Goal: Task Accomplishment & Management: Manage account settings

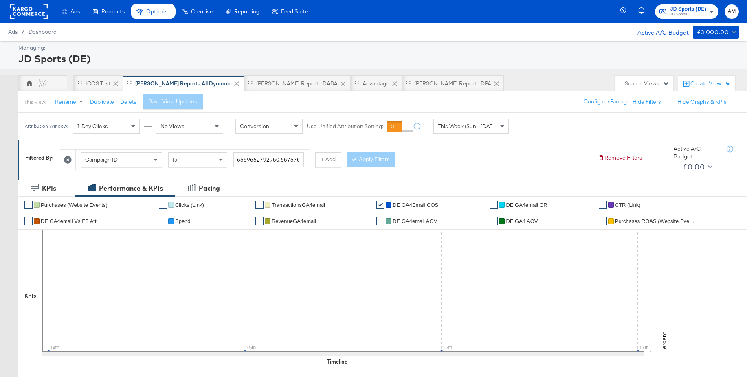
drag, startPoint x: 95, startPoint y: 82, endPoint x: 146, endPoint y: 11, distance: 87.9
click at [95, 82] on div "iCOS Test" at bounding box center [98, 84] width 25 height 8
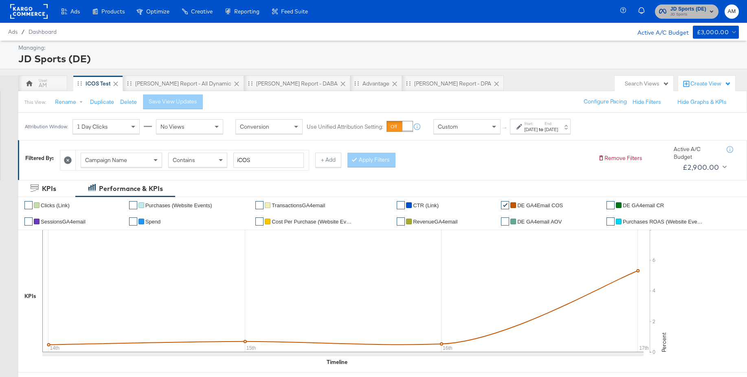
click at [680, 10] on span "JD Sports (DE)" at bounding box center [689, 9] width 36 height 9
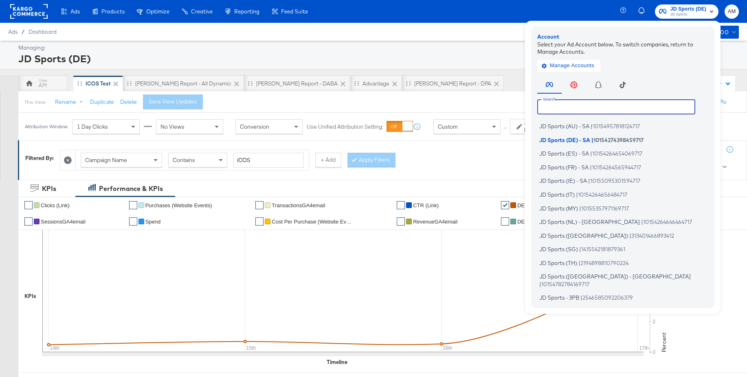
click at [559, 106] on input "text" at bounding box center [616, 106] width 158 height 15
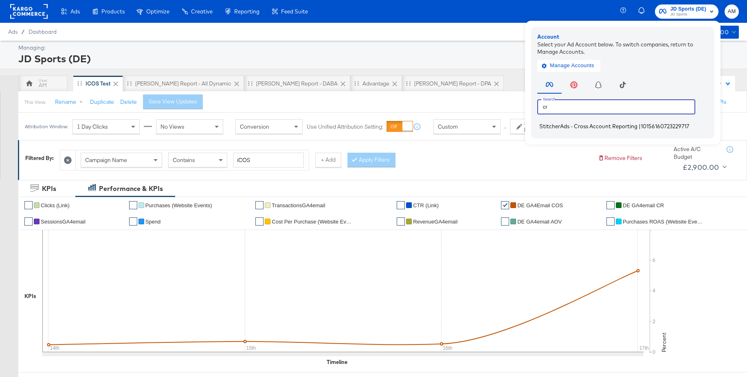
type input "cr"
click at [550, 128] on span "StitcherAds - Cross Account Reporting" at bounding box center [588, 126] width 98 height 7
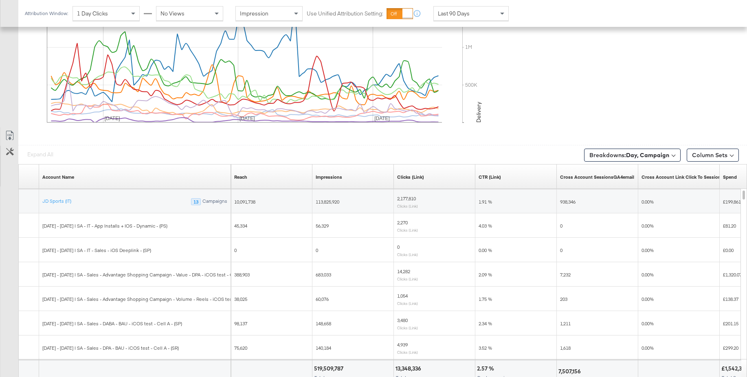
scroll to position [435, 0]
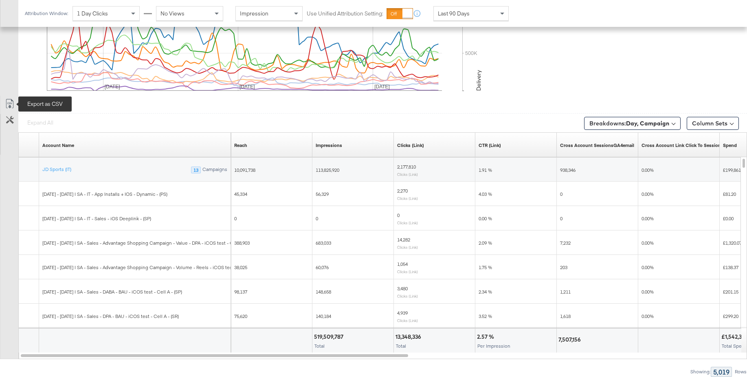
click at [10, 105] on icon at bounding box center [10, 104] width 10 height 10
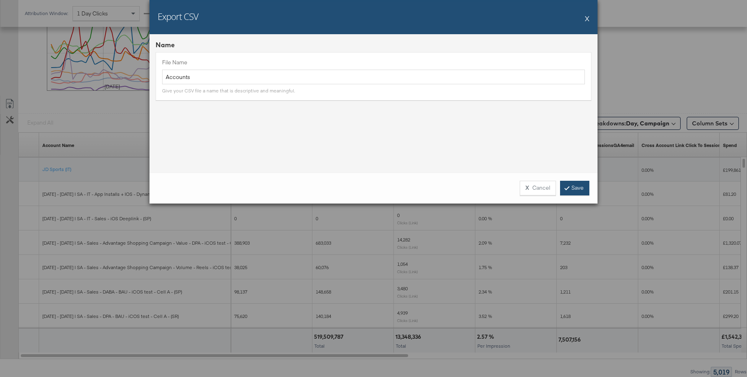
click at [581, 185] on link "Save" at bounding box center [574, 188] width 29 height 15
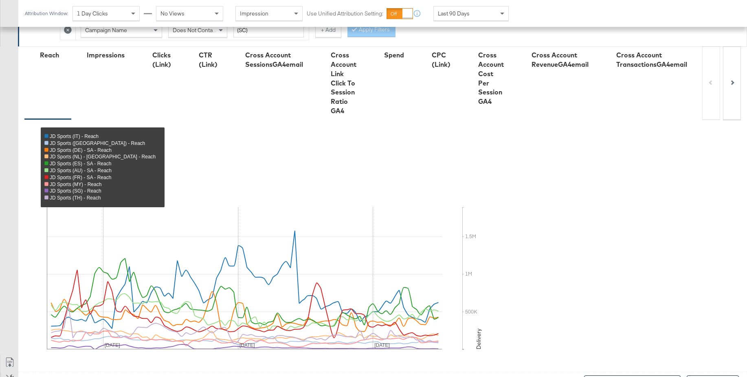
scroll to position [0, 0]
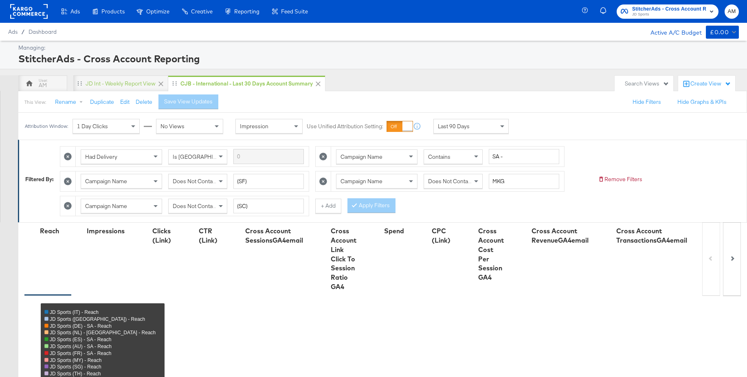
click at [652, 14] on span "JD Sports" at bounding box center [669, 14] width 74 height 7
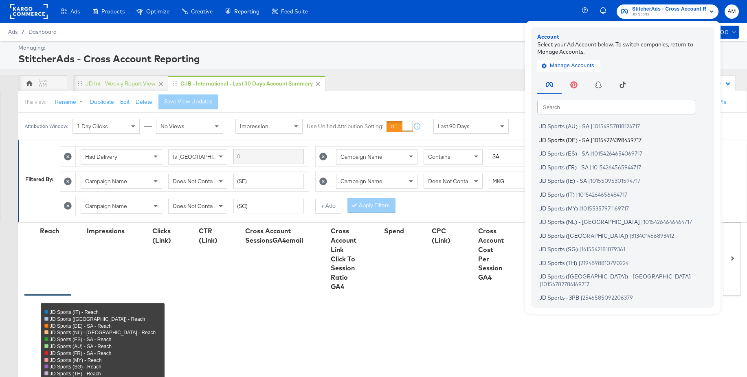
click at [575, 141] on span "JD Sports (DE) - SA" at bounding box center [564, 139] width 50 height 7
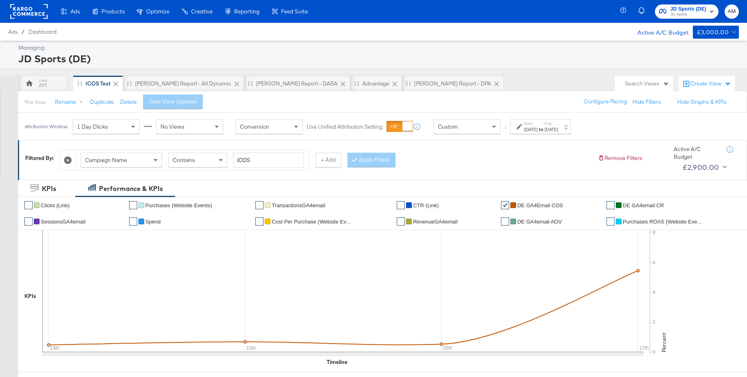
click at [528, 128] on div "[DATE]" at bounding box center [530, 129] width 13 height 7
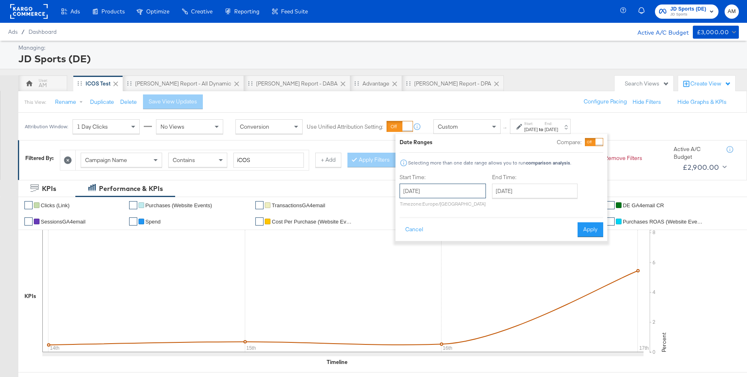
click at [454, 195] on input "[DATE]" at bounding box center [443, 191] width 86 height 15
click at [408, 209] on span "‹" at bounding box center [409, 208] width 13 height 12
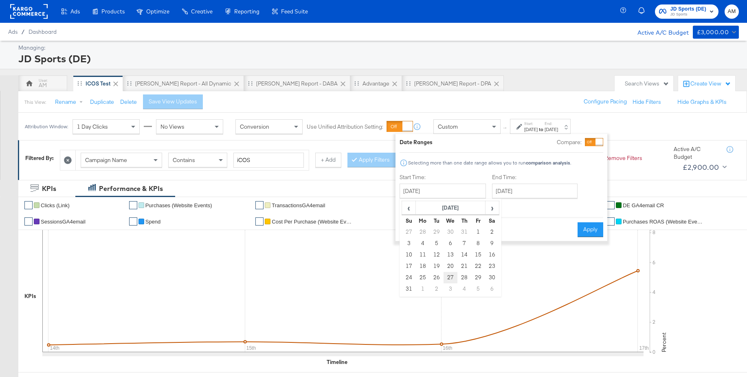
click at [447, 276] on td "27" at bounding box center [451, 277] width 14 height 11
type input "[DATE]"
click at [518, 194] on input "September 27th 2025" at bounding box center [535, 191] width 86 height 15
click at [596, 179] on div "Start Time: August 27th 2025 ‹ August 2025 › Su Mo Tu We Th Fr Sa 27 28 29 30 3…" at bounding box center [502, 192] width 204 height 37
click at [528, 196] on input "September 27th 2025" at bounding box center [535, 191] width 86 height 15
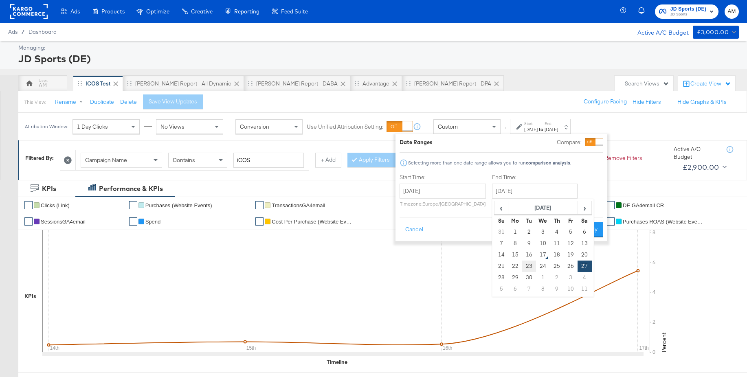
click at [526, 269] on td "23" at bounding box center [529, 266] width 14 height 11
type input "September 23rd 2025"
click at [592, 230] on button "Apply" at bounding box center [591, 229] width 26 height 15
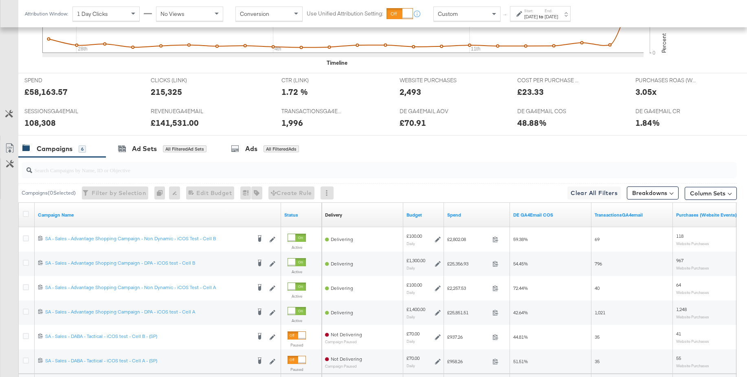
scroll to position [308, 0]
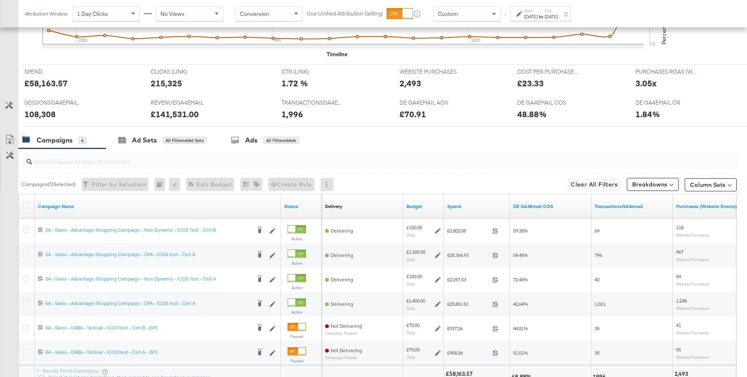
click at [147, 161] on input "search" at bounding box center [352, 158] width 640 height 16
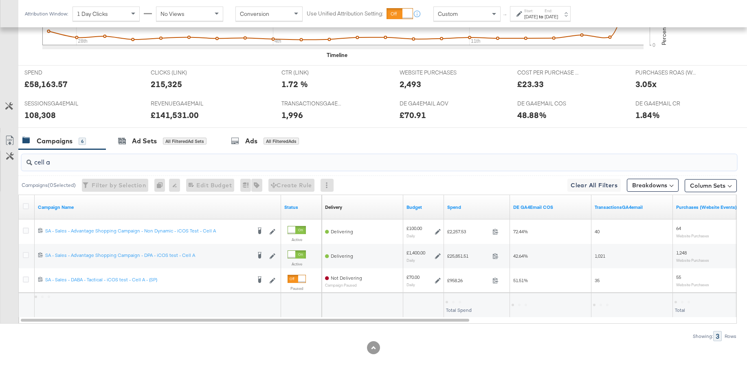
scroll to position [307, 0]
click at [86, 161] on input "cell a" at bounding box center [352, 159] width 640 height 16
type input "cell b"
click at [545, 14] on strong "to" at bounding box center [541, 16] width 7 height 6
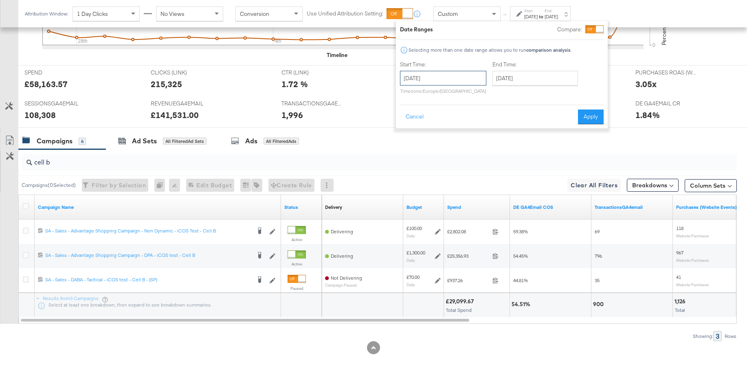
click at [462, 79] on input "August 27th 2025" at bounding box center [443, 78] width 86 height 15
click at [528, 79] on input "September 23rd 2025" at bounding box center [536, 78] width 86 height 15
click at [528, 141] on td "16" at bounding box center [530, 141] width 14 height 11
type input "September 16th 2025"
click at [590, 119] on button "Apply" at bounding box center [591, 117] width 26 height 15
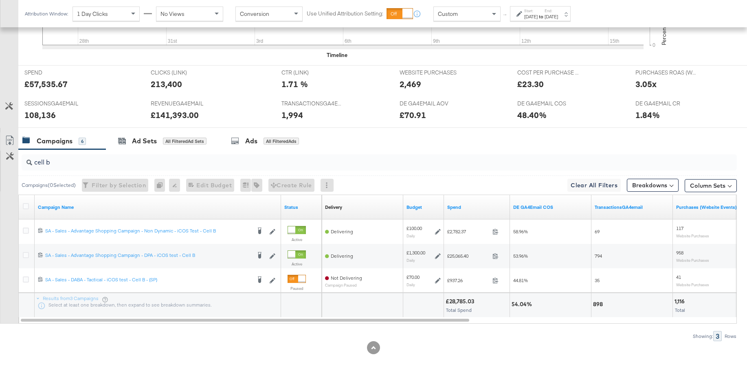
click at [90, 161] on input "cell b" at bounding box center [352, 159] width 640 height 16
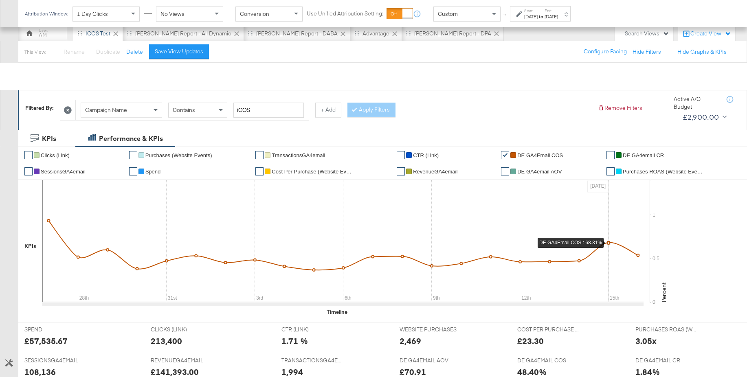
scroll to position [0, 0]
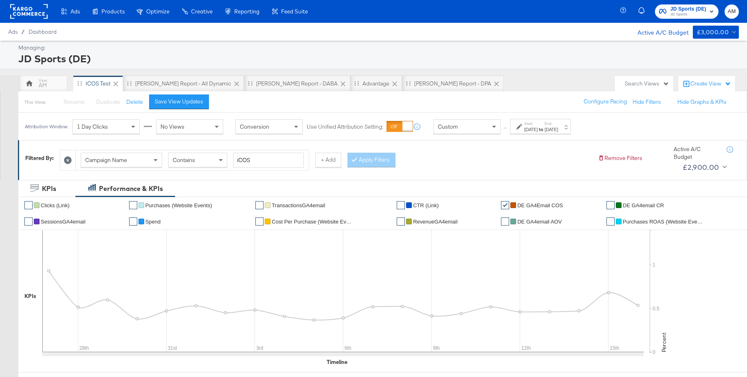
click at [149, 223] on span "Spend" at bounding box center [152, 222] width 15 height 6
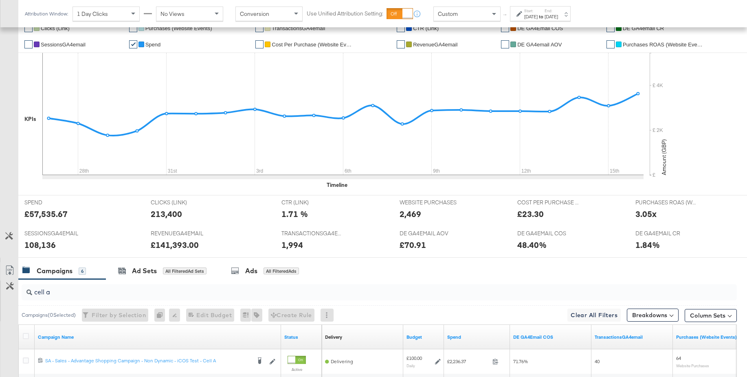
scroll to position [307, 0]
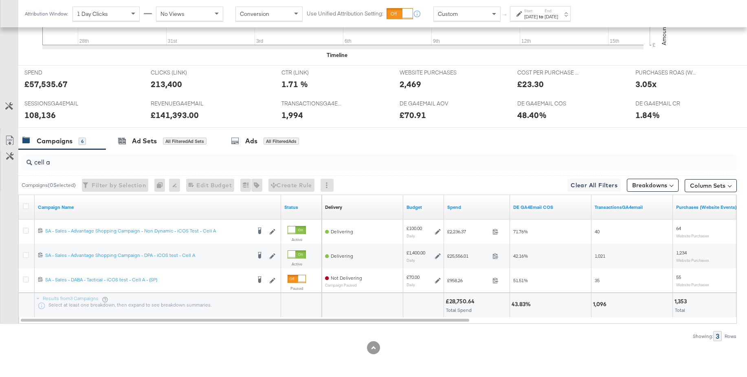
click at [474, 13] on div "Custom" at bounding box center [467, 14] width 66 height 14
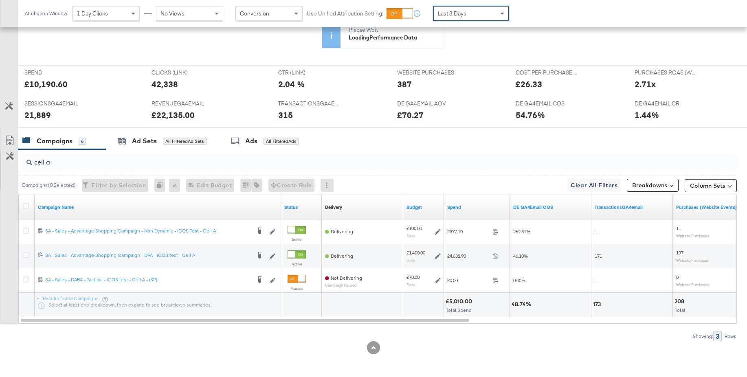
scroll to position [307, 0]
click at [71, 165] on input "cell a" at bounding box center [352, 159] width 640 height 16
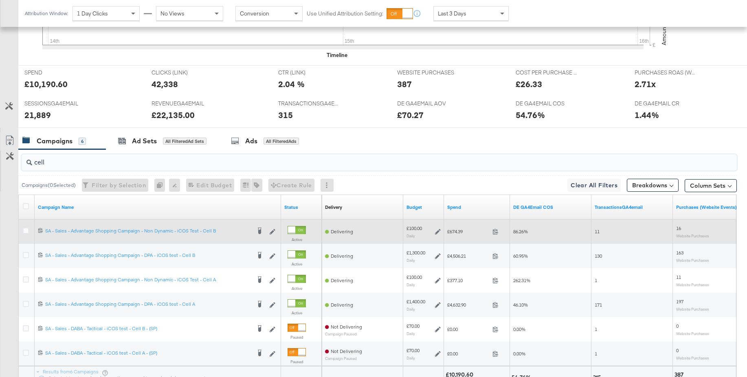
type input "cell"
click at [439, 231] on icon at bounding box center [438, 232] width 6 height 6
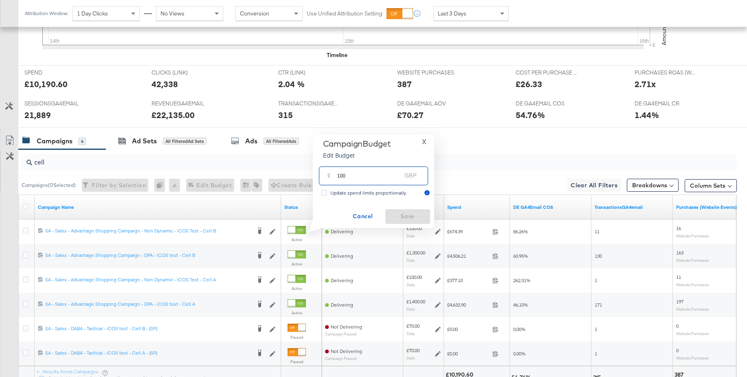
drag, startPoint x: 349, startPoint y: 175, endPoint x: 314, endPoint y: 175, distance: 35.5
click at [314, 175] on div "Campaign Budget Edit Budget X £ 100 GBP Update spend limits proportionally Canc…" at bounding box center [373, 181] width 121 height 93
type input "50"
click at [398, 212] on span "Save" at bounding box center [408, 216] width 38 height 10
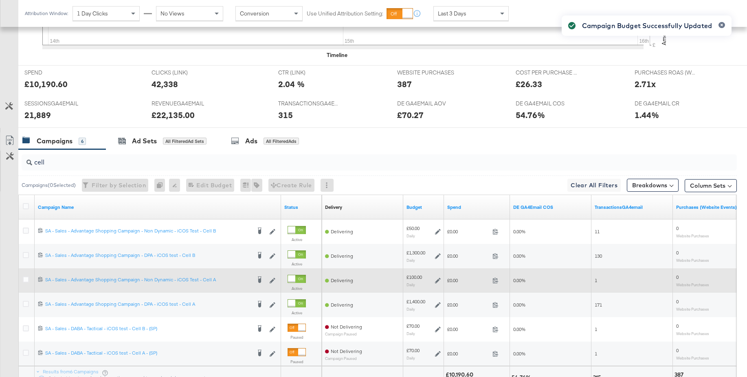
click at [439, 282] on icon at bounding box center [438, 281] width 6 height 6
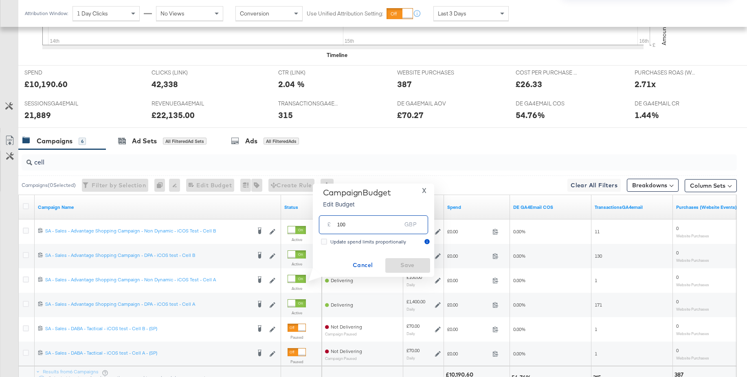
drag, startPoint x: 367, startPoint y: 226, endPoint x: 327, endPoint y: 223, distance: 40.0
click at [327, 223] on div "£ 100 GBP" at bounding box center [373, 225] width 109 height 18
type input "50"
drag, startPoint x: 409, startPoint y: 265, endPoint x: 407, endPoint y: 260, distance: 5.5
click at [409, 265] on span "Save" at bounding box center [408, 265] width 38 height 10
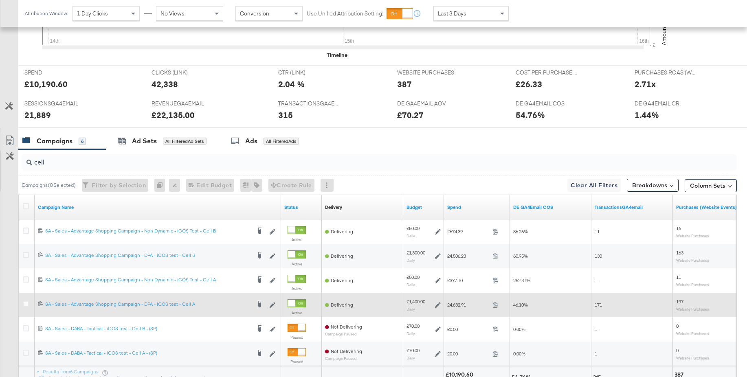
click at [437, 306] on icon at bounding box center [438, 305] width 6 height 6
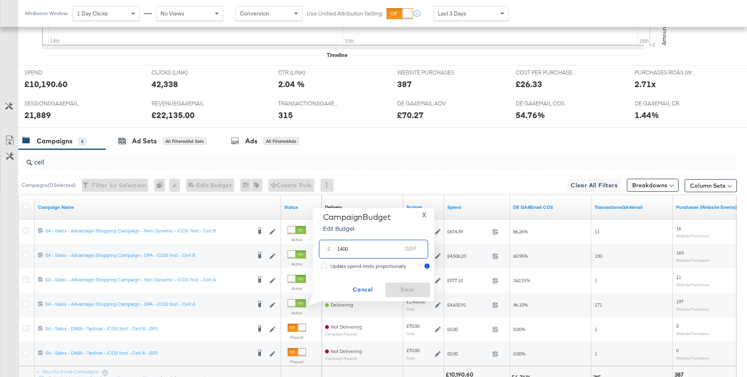
drag, startPoint x: 367, startPoint y: 253, endPoint x: 324, endPoint y: 251, distance: 42.4
click at [324, 251] on div "£ 1400 GBP" at bounding box center [373, 249] width 109 height 18
type input "1300"
click at [409, 290] on span "Save" at bounding box center [408, 290] width 38 height 10
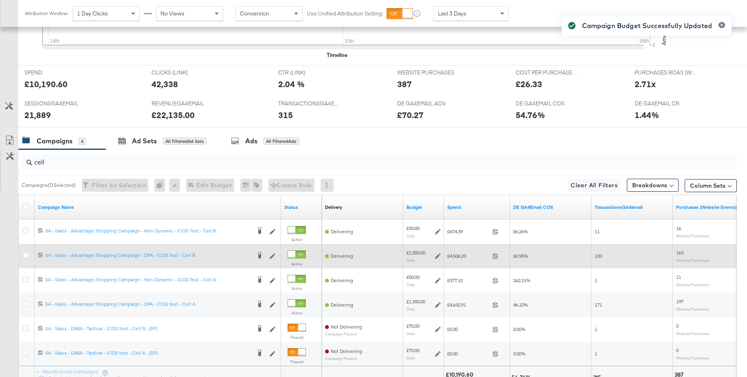
click at [436, 256] on icon at bounding box center [438, 256] width 6 height 6
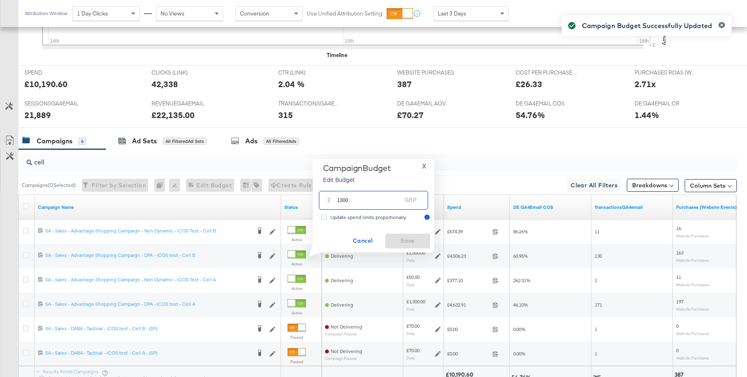
drag, startPoint x: 352, startPoint y: 202, endPoint x: 326, endPoint y: 201, distance: 26.5
click at [326, 201] on div "£ 1300 GBP" at bounding box center [373, 200] width 109 height 18
type input "1200"
click at [398, 238] on span "Save" at bounding box center [408, 241] width 38 height 10
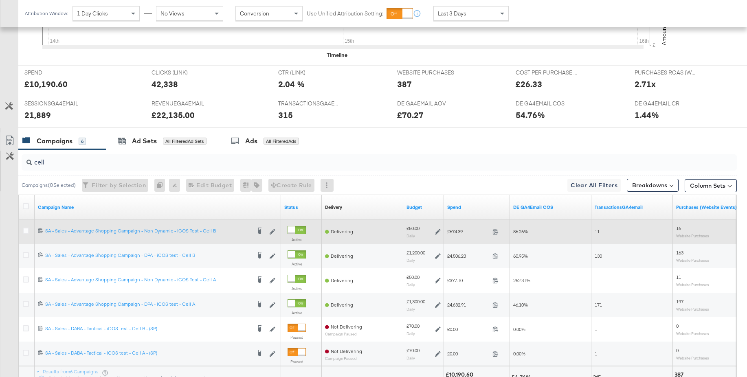
click at [438, 231] on icon at bounding box center [438, 232] width 6 height 6
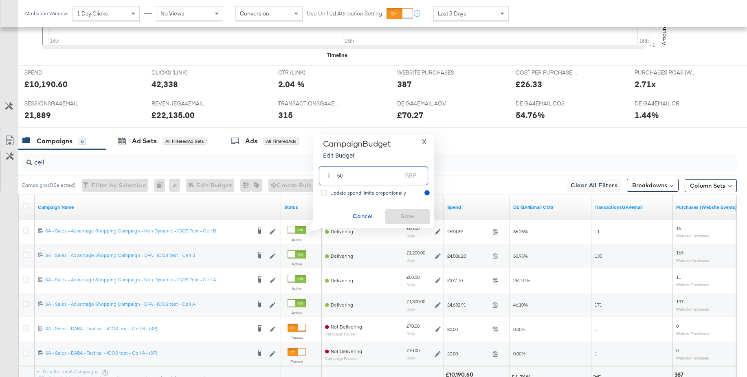
drag, startPoint x: 346, startPoint y: 176, endPoint x: 327, endPoint y: 175, distance: 18.8
click at [327, 175] on div "£ 50 GBP" at bounding box center [373, 176] width 109 height 18
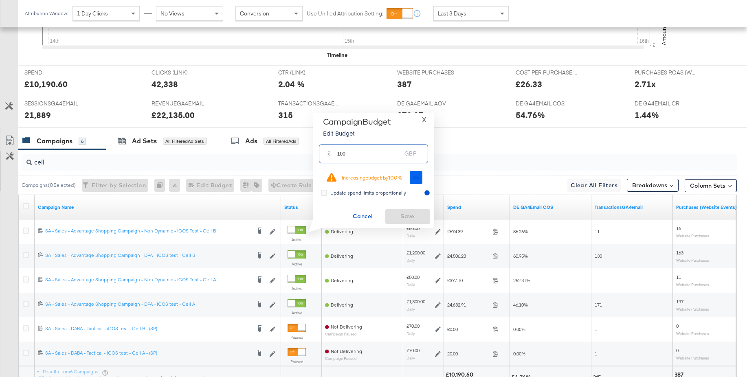
type input "100"
drag, startPoint x: 414, startPoint y: 178, endPoint x: 409, endPoint y: 207, distance: 29.3
click at [414, 178] on span "Ok" at bounding box center [416, 178] width 7 height 6
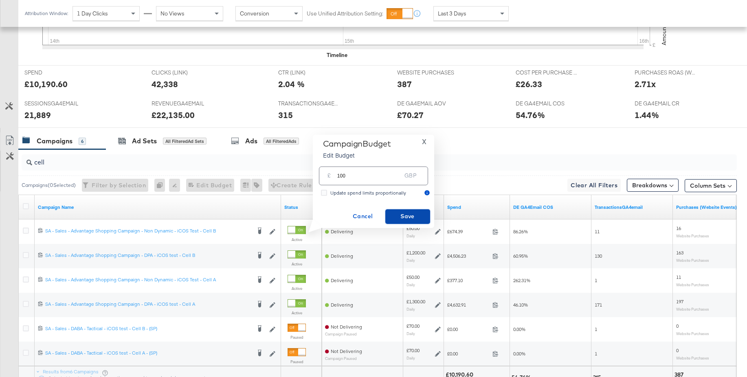
click at [407, 216] on span "Save" at bounding box center [408, 216] width 38 height 10
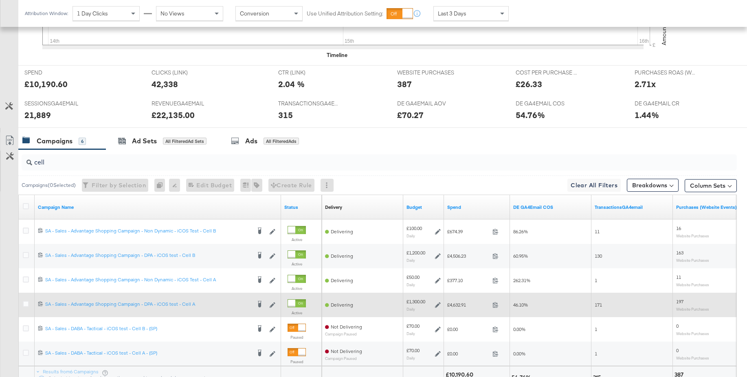
click at [437, 304] on icon at bounding box center [438, 305] width 6 height 6
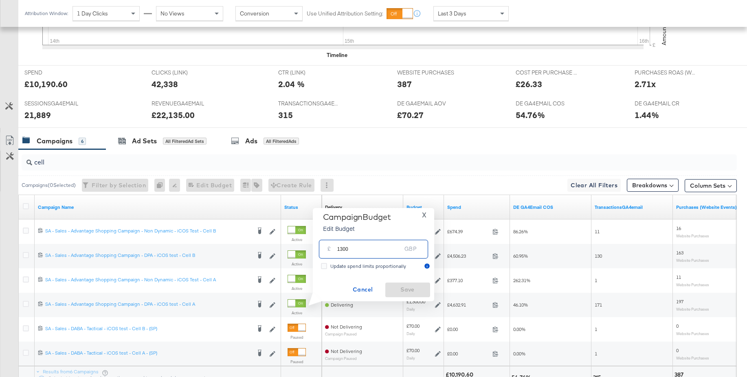
drag, startPoint x: 352, startPoint y: 251, endPoint x: 326, endPoint y: 249, distance: 26.1
click at [326, 249] on div "£ 1300 GBP" at bounding box center [373, 249] width 109 height 18
type input "1250"
click at [404, 289] on span "Save" at bounding box center [408, 290] width 38 height 10
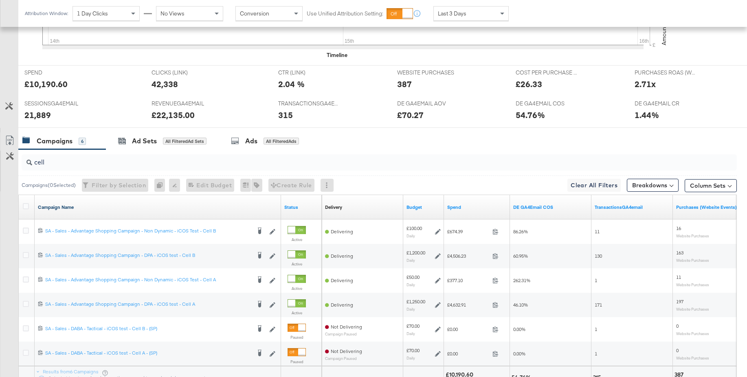
drag, startPoint x: 26, startPoint y: 282, endPoint x: 169, endPoint y: 209, distance: 160.5
click at [26, 282] on icon at bounding box center [26, 280] width 6 height 6
click at [0, 0] on input "checkbox" at bounding box center [0, 0] width 0 height 0
click at [242, 140] on div "Ads" at bounding box center [246, 140] width 12 height 9
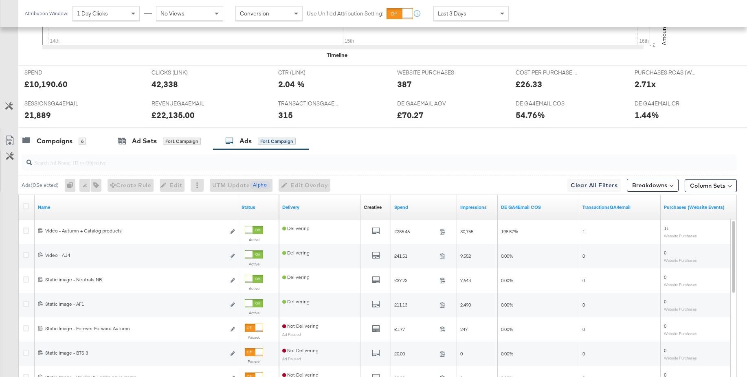
click at [451, 13] on span "Last 3 Days" at bounding box center [452, 13] width 29 height 7
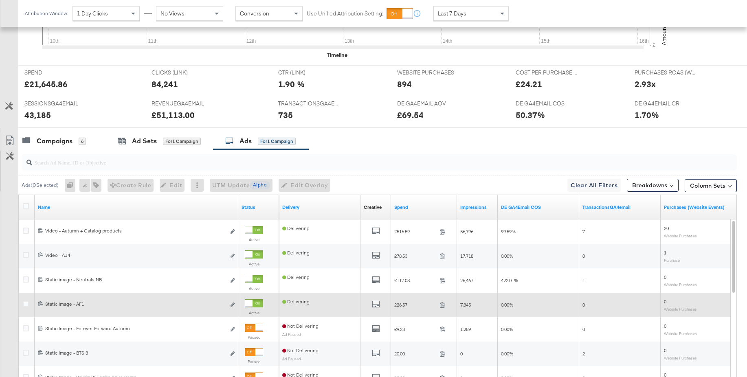
click at [253, 304] on div at bounding box center [248, 303] width 7 height 7
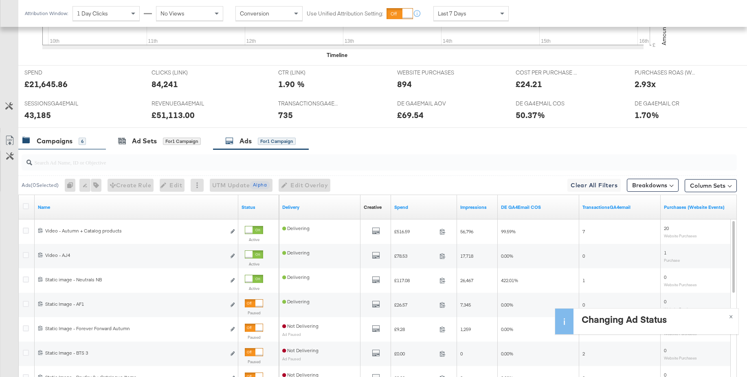
click at [52, 140] on div "Campaigns" at bounding box center [55, 140] width 36 height 9
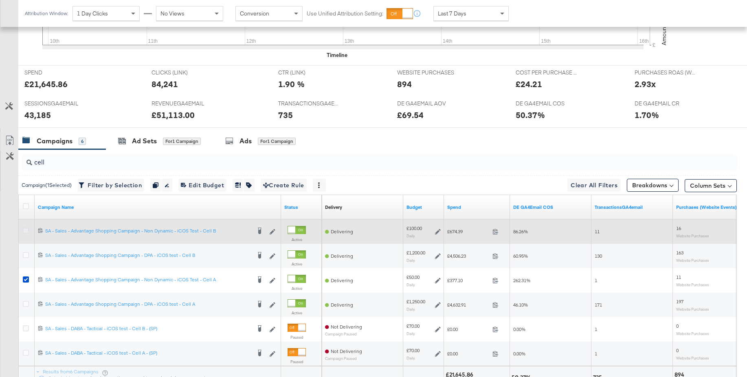
click at [26, 229] on icon at bounding box center [26, 231] width 6 height 6
click at [0, 0] on input "checkbox" at bounding box center [0, 0] width 0 height 0
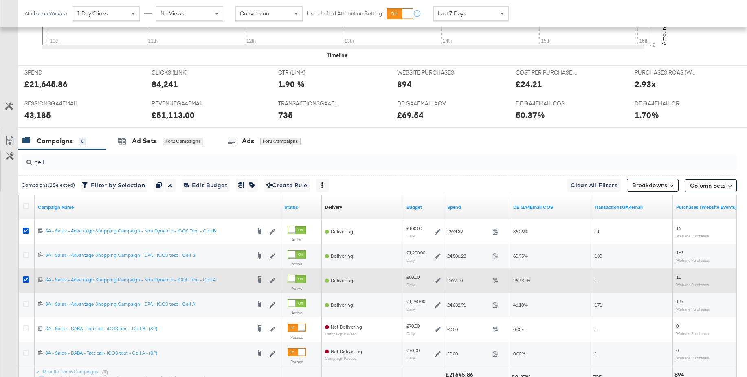
drag, startPoint x: 27, startPoint y: 279, endPoint x: 33, endPoint y: 275, distance: 7.0
click at [27, 279] on icon at bounding box center [26, 280] width 6 height 6
click at [0, 0] on input "checkbox" at bounding box center [0, 0] width 0 height 0
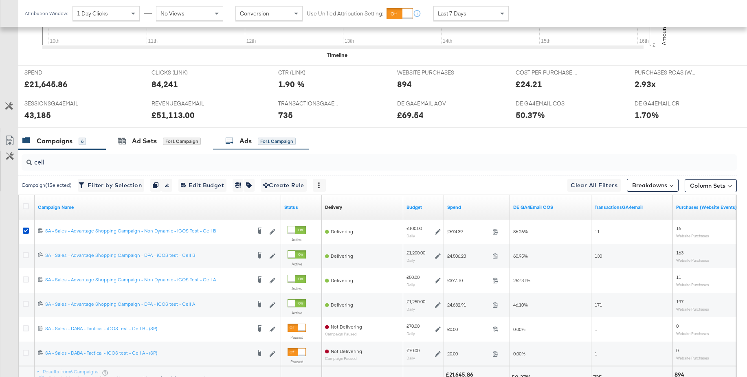
click at [253, 143] on div "Ads for 1 Campaign" at bounding box center [260, 140] width 70 height 9
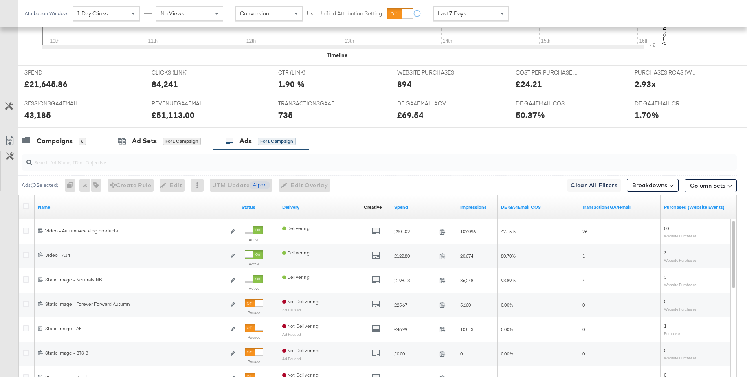
click at [457, 14] on span "Last 7 Days" at bounding box center [452, 13] width 29 height 7
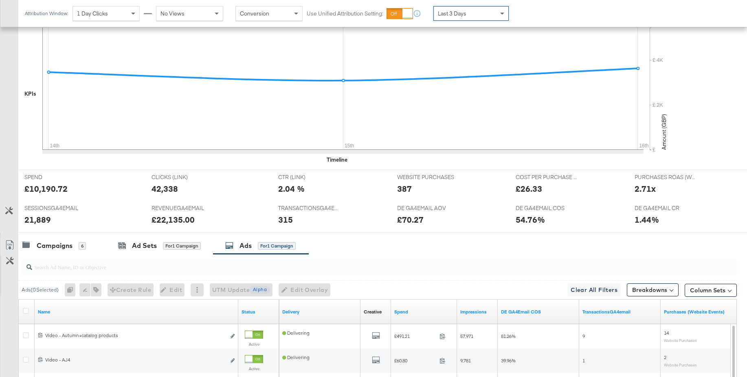
scroll to position [282, 0]
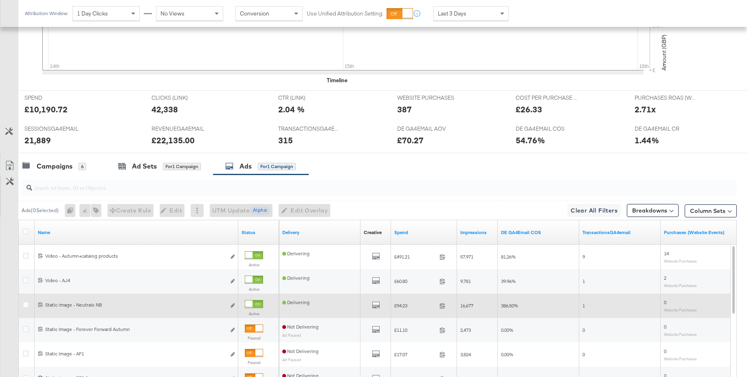
click at [262, 305] on div at bounding box center [254, 304] width 18 height 8
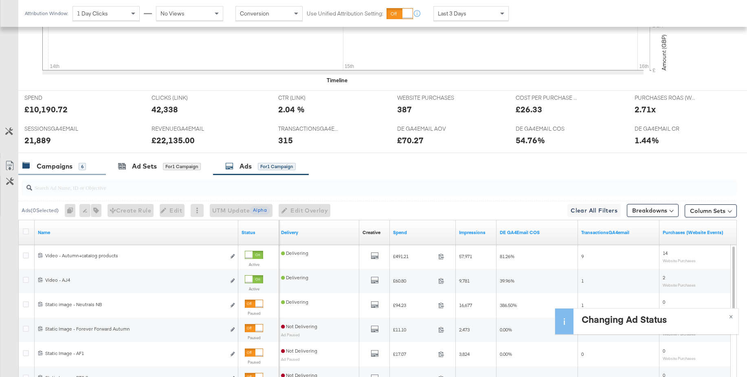
click at [64, 166] on div "Campaigns" at bounding box center [55, 166] width 36 height 9
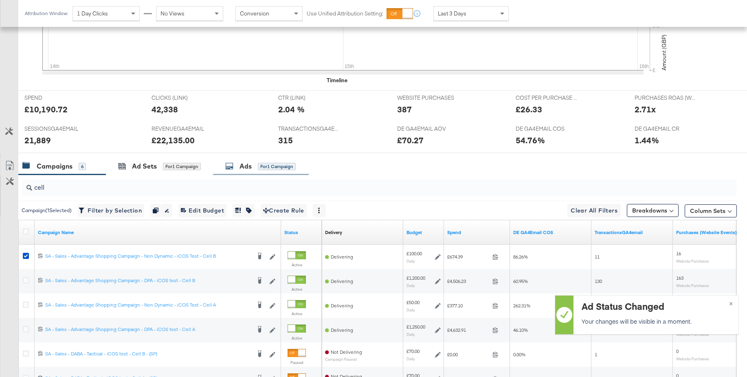
click at [253, 170] on div "Ads for 1 Campaign" at bounding box center [260, 166] width 70 height 9
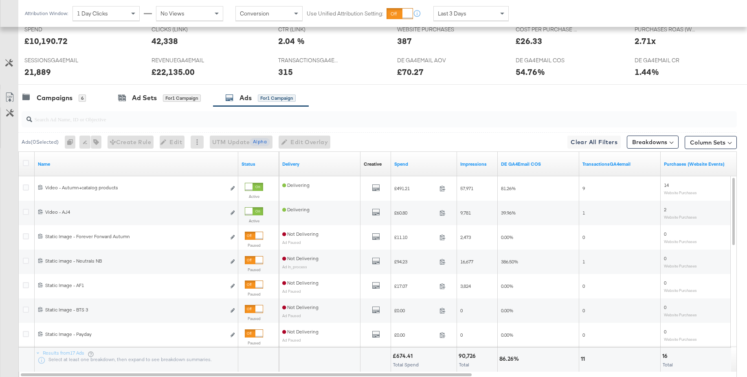
scroll to position [405, 0]
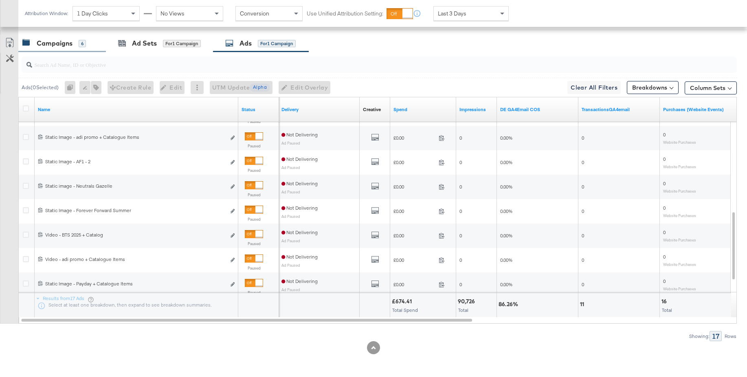
drag, startPoint x: 53, startPoint y: 46, endPoint x: 61, endPoint y: 66, distance: 22.1
click at [53, 46] on div "Campaigns" at bounding box center [55, 43] width 36 height 9
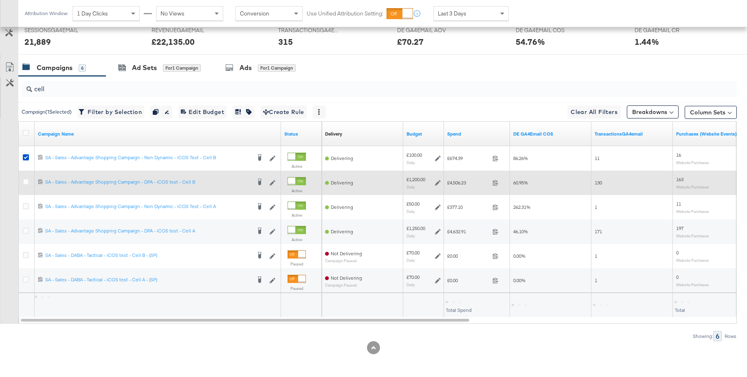
scroll to position [380, 0]
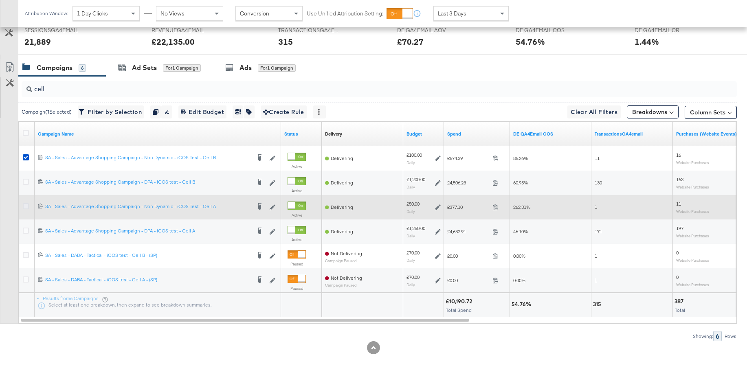
click at [23, 206] on icon at bounding box center [26, 206] width 6 height 6
click at [0, 0] on input "checkbox" at bounding box center [0, 0] width 0 height 0
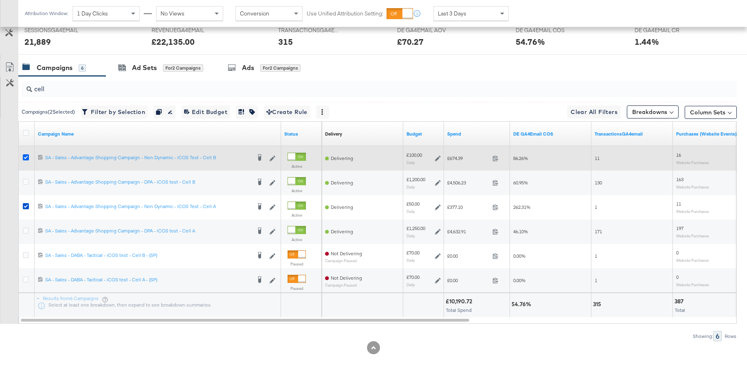
click at [24, 158] on icon at bounding box center [26, 157] width 6 height 6
click at [0, 0] on input "checkbox" at bounding box center [0, 0] width 0 height 0
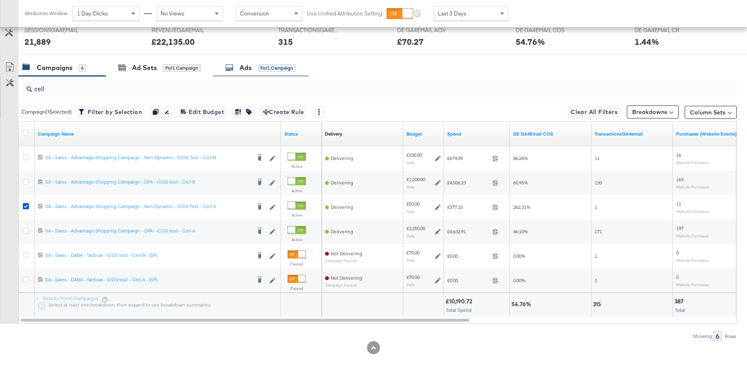
click at [237, 71] on div "Ads for 1 Campaign" at bounding box center [260, 67] width 70 height 9
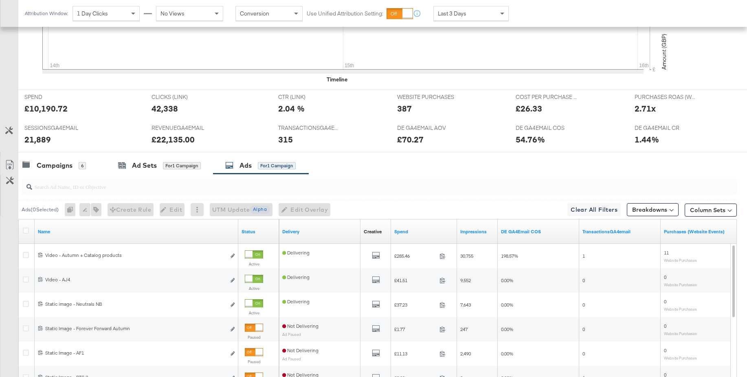
scroll to position [405, 0]
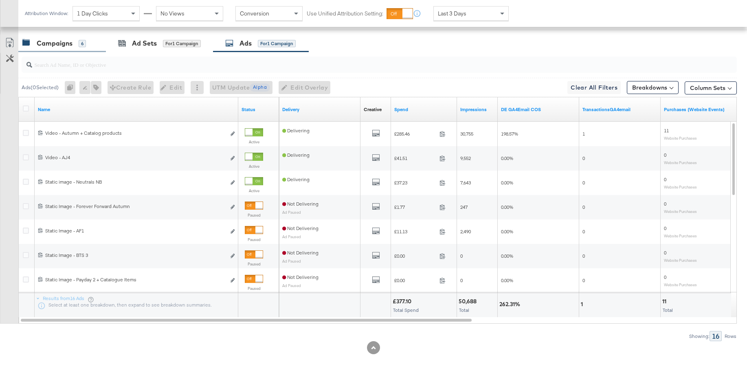
click at [62, 46] on div "Campaigns" at bounding box center [55, 43] width 36 height 9
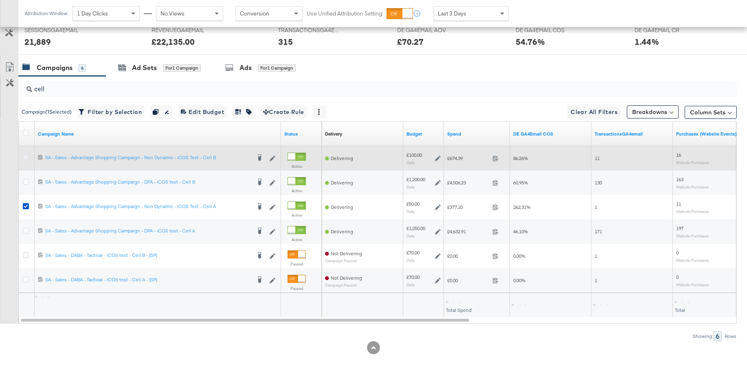
click at [25, 158] on icon at bounding box center [26, 157] width 6 height 6
click at [0, 0] on input "checkbox" at bounding box center [0, 0] width 0 height 0
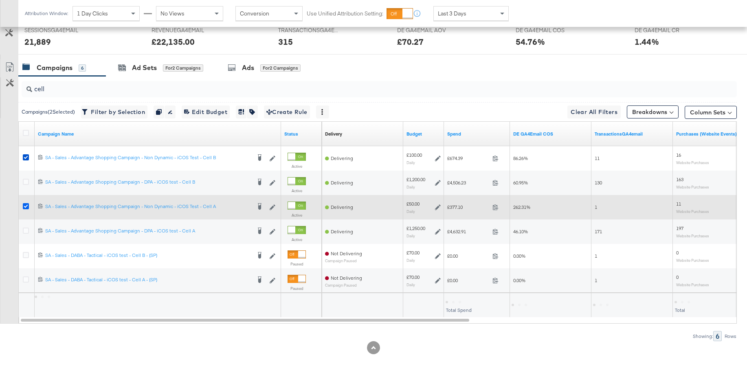
drag, startPoint x: 30, startPoint y: 206, endPoint x: 25, endPoint y: 207, distance: 5.3
click at [30, 206] on div at bounding box center [27, 207] width 9 height 8
click at [23, 207] on icon at bounding box center [26, 206] width 6 height 6
click at [0, 0] on input "checkbox" at bounding box center [0, 0] width 0 height 0
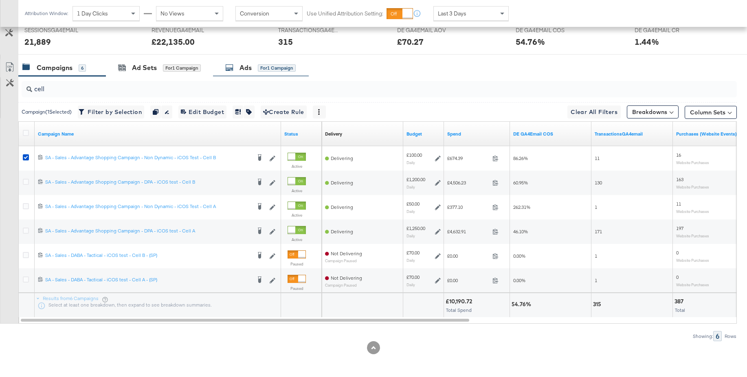
click at [243, 68] on div "Ads" at bounding box center [246, 67] width 12 height 9
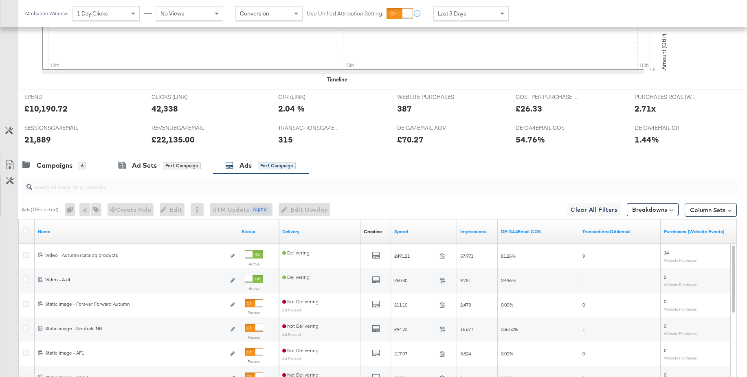
scroll to position [405, 0]
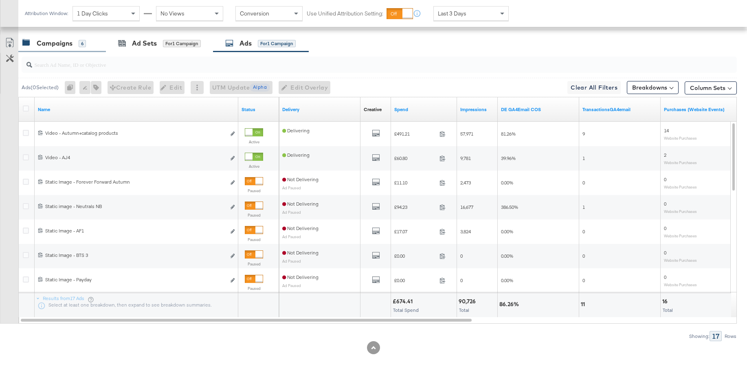
click at [62, 46] on div "Campaigns" at bounding box center [55, 43] width 36 height 9
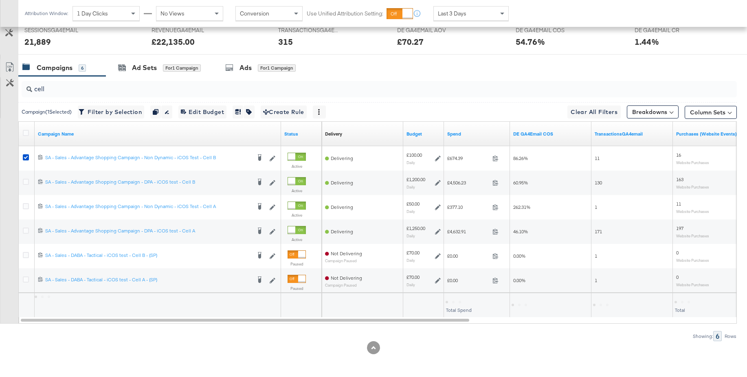
scroll to position [380, 0]
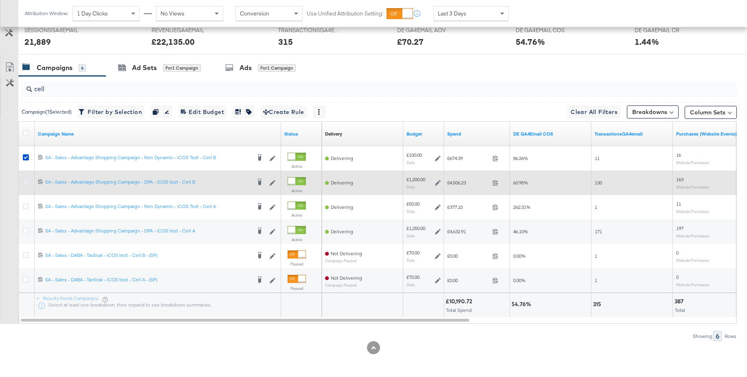
click at [26, 182] on icon at bounding box center [26, 182] width 6 height 6
click at [0, 0] on input "checkbox" at bounding box center [0, 0] width 0 height 0
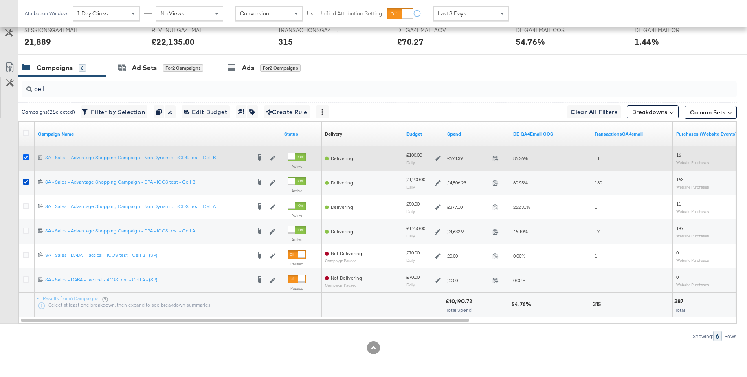
click at [24, 159] on icon at bounding box center [26, 157] width 6 height 6
click at [0, 0] on input "checkbox" at bounding box center [0, 0] width 0 height 0
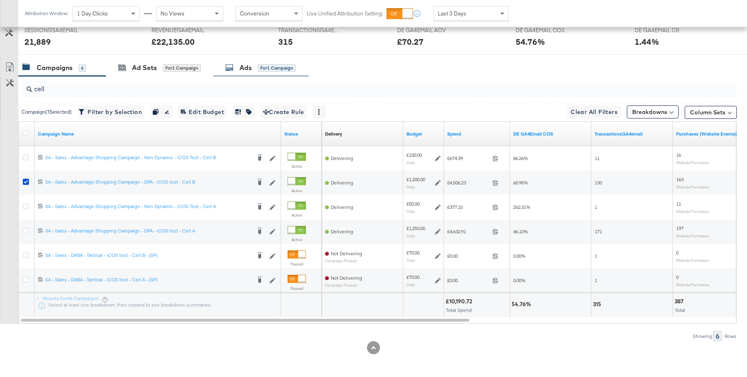
click at [239, 68] on div "Ads for 1 Campaign" at bounding box center [260, 67] width 70 height 9
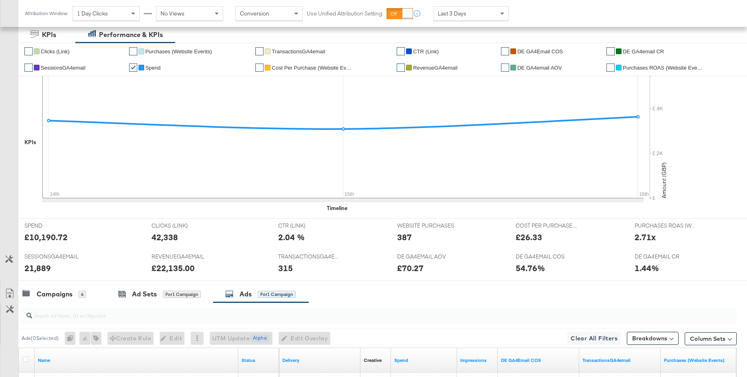
scroll to position [0, 0]
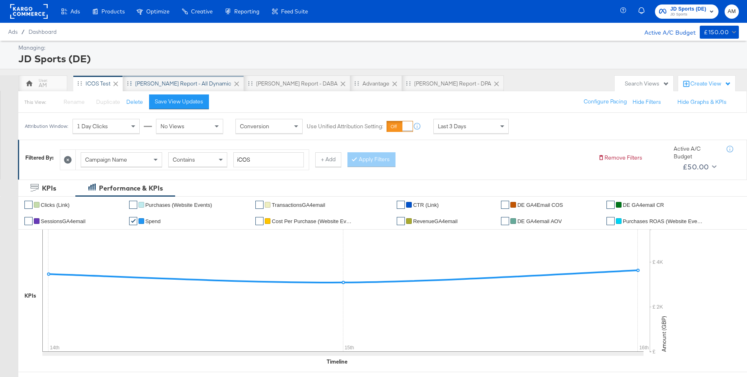
click at [183, 82] on div "SA - JD Report - All Dynamic" at bounding box center [183, 84] width 96 height 8
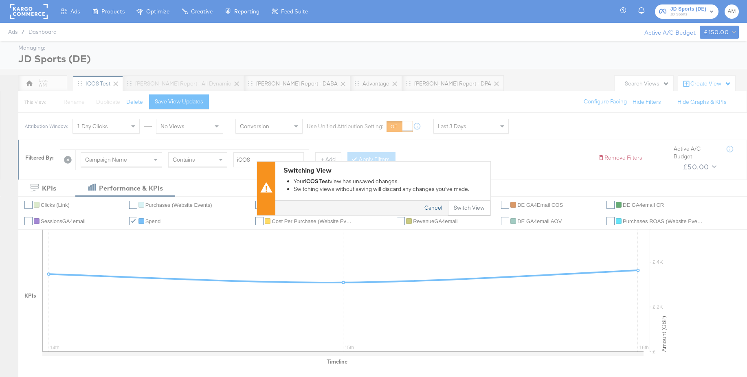
click at [434, 209] on button "Cancel" at bounding box center [433, 208] width 29 height 15
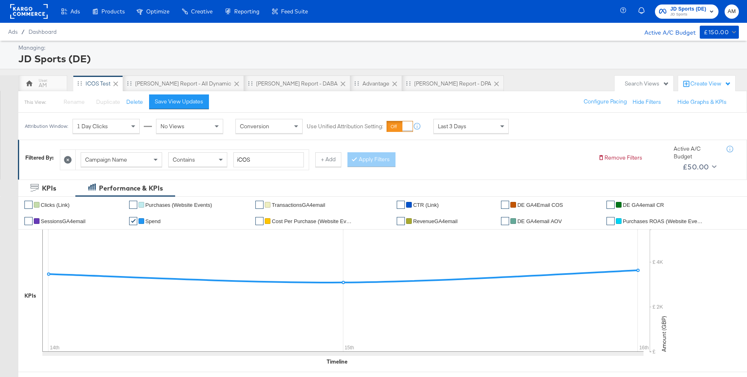
click at [683, 15] on span "JD Sports" at bounding box center [689, 14] width 36 height 7
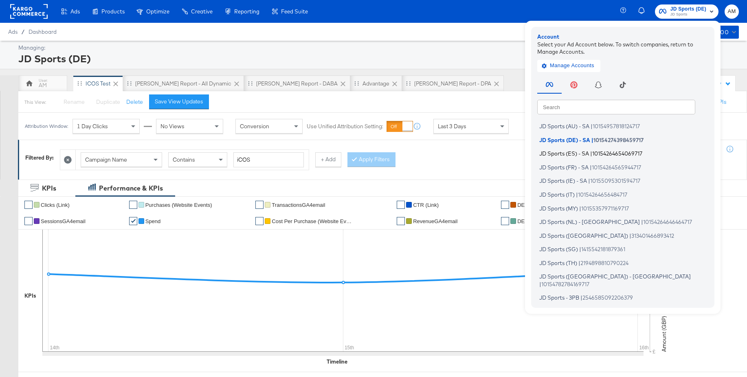
click at [574, 154] on span "JD Sports (ES) - SA" at bounding box center [564, 153] width 50 height 7
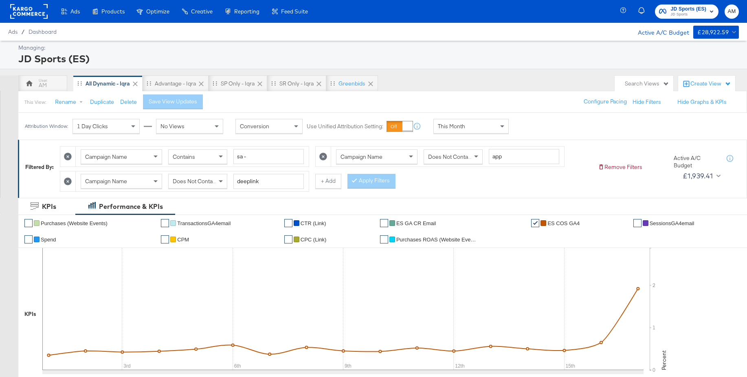
click at [463, 125] on span "This Month" at bounding box center [451, 126] width 27 height 7
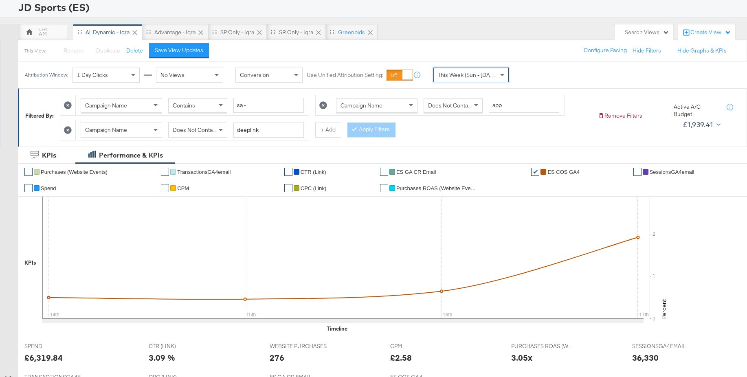
scroll to position [55, 0]
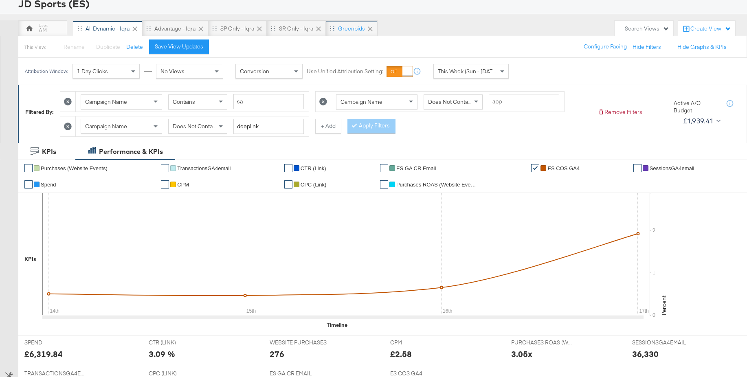
click at [345, 29] on div "Greenbids" at bounding box center [351, 29] width 27 height 8
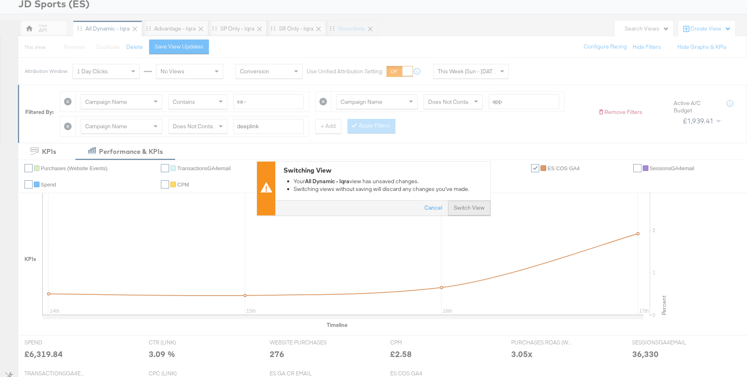
click at [459, 212] on button "Switch View" at bounding box center [469, 208] width 42 height 15
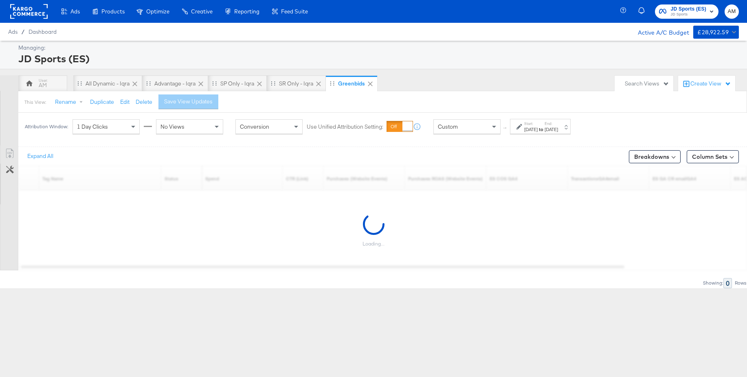
click at [538, 126] on div "[DATE]" at bounding box center [530, 129] width 13 height 7
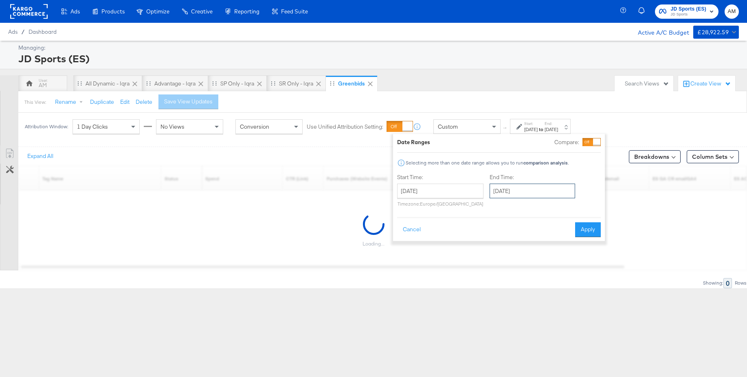
click at [523, 194] on input "August 31st 2025" at bounding box center [533, 191] width 86 height 15
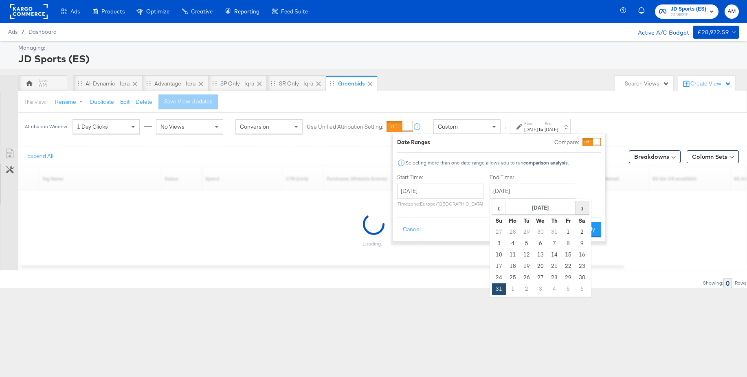
click at [581, 209] on span "›" at bounding box center [582, 208] width 13 height 12
drag, startPoint x: 526, startPoint y: 256, endPoint x: 562, endPoint y: 249, distance: 37.4
click at [526, 256] on td "16" at bounding box center [527, 254] width 14 height 11
type input "September 16th 2025"
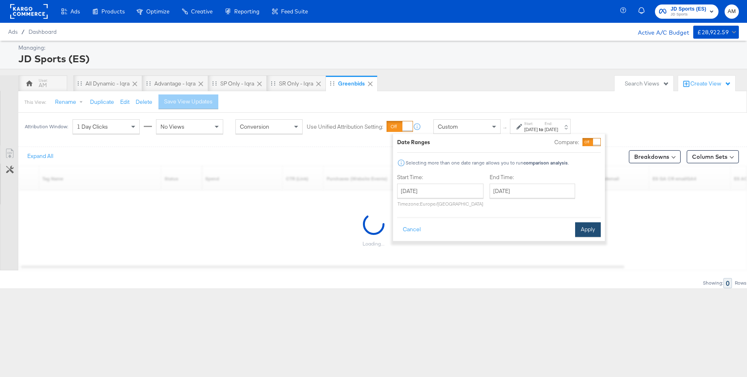
click at [590, 233] on button "Apply" at bounding box center [588, 229] width 26 height 15
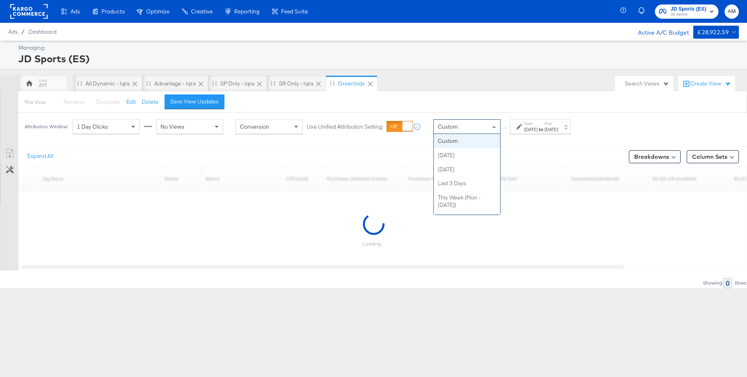
click at [471, 126] on div "Custom" at bounding box center [467, 127] width 66 height 14
click at [391, 102] on div "This View: Rename Please save your changes before renaming this view Duplicate …" at bounding box center [382, 102] width 729 height 22
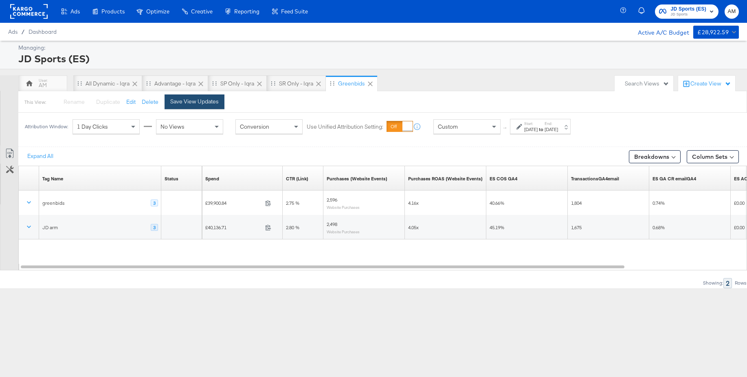
click at [208, 104] on div "Save View Updates" at bounding box center [194, 102] width 48 height 8
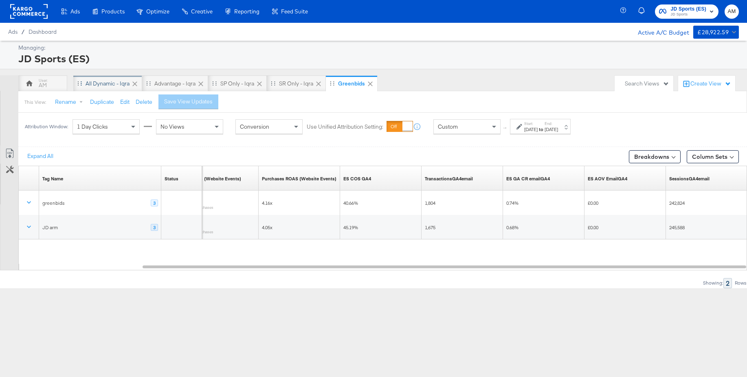
click at [111, 86] on div "All Dynamic - Iqra" at bounding box center [108, 84] width 44 height 8
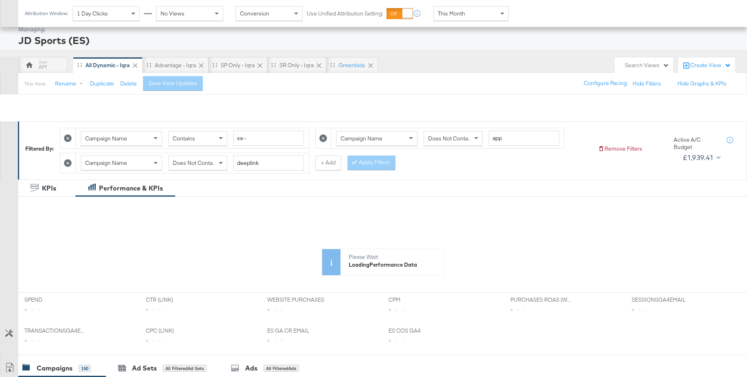
scroll to position [152, 0]
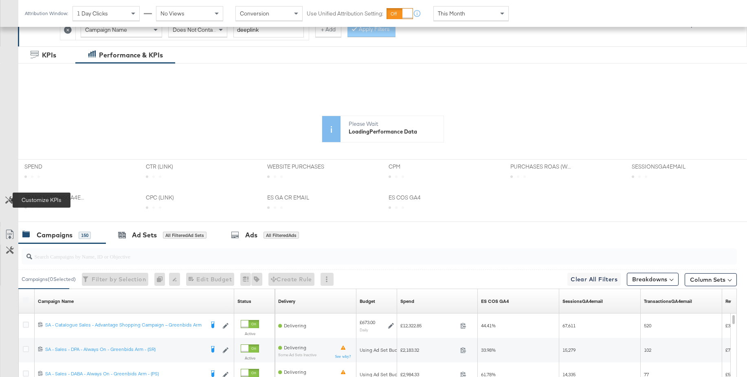
click at [10, 202] on icon at bounding box center [9, 200] width 8 height 8
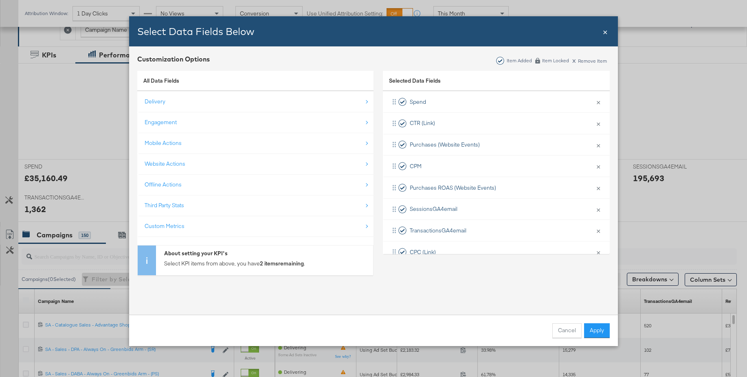
scroll to position [60, 0]
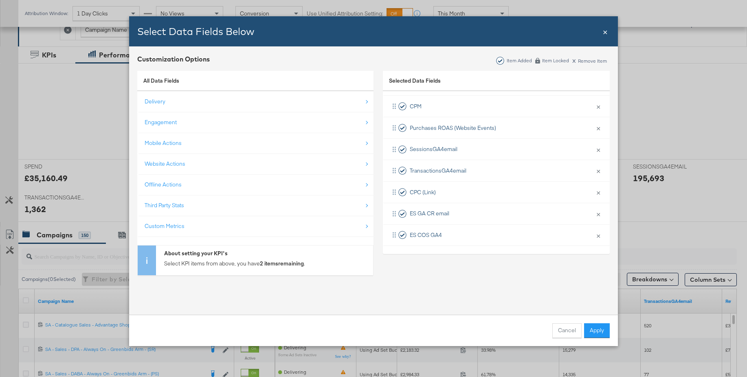
click at [172, 223] on div "Custom Metrics" at bounding box center [165, 226] width 40 height 8
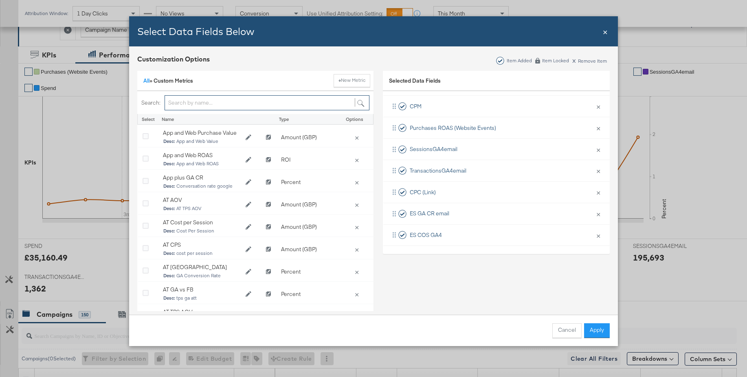
click at [187, 102] on input "Bulk Add Locations Modal" at bounding box center [267, 102] width 205 height 15
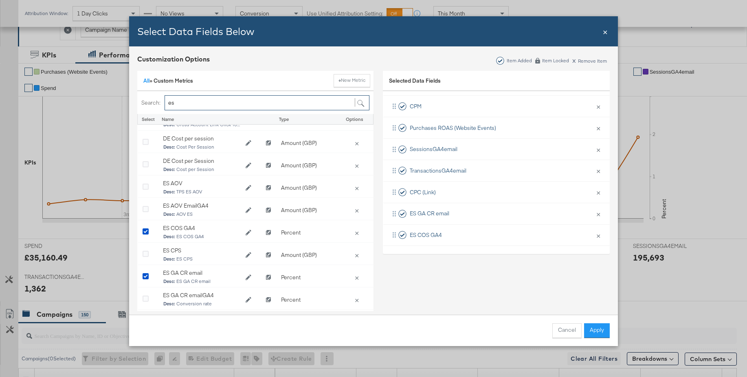
scroll to position [176, 0]
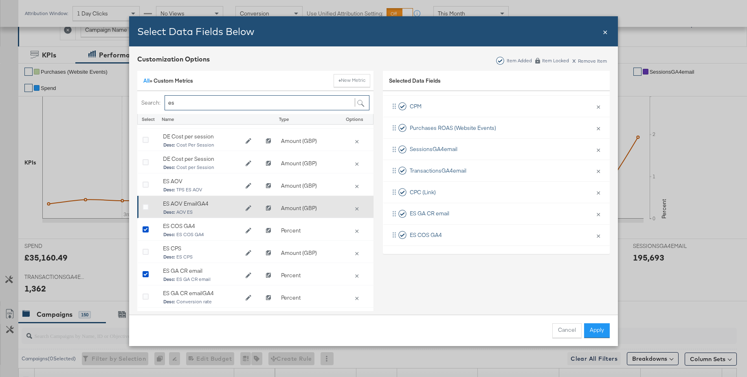
type input "es"
click at [146, 207] on icon "Bulk Add Locations Modal" at bounding box center [146, 208] width 6 height 6
click at [0, 0] on input "Bulk Add Locations Modal" at bounding box center [0, 0] width 0 height 0
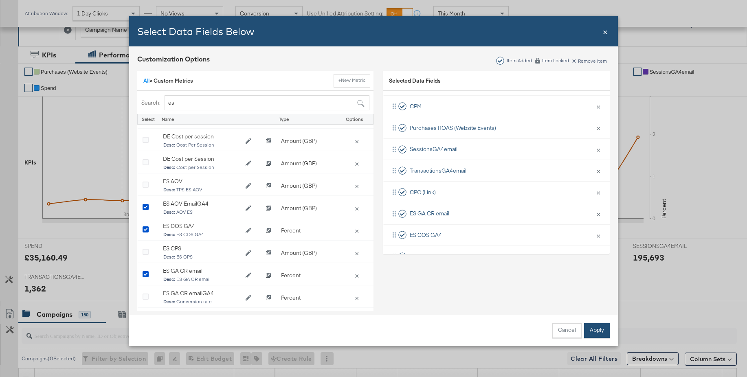
click at [591, 331] on button "Apply" at bounding box center [597, 331] width 26 height 15
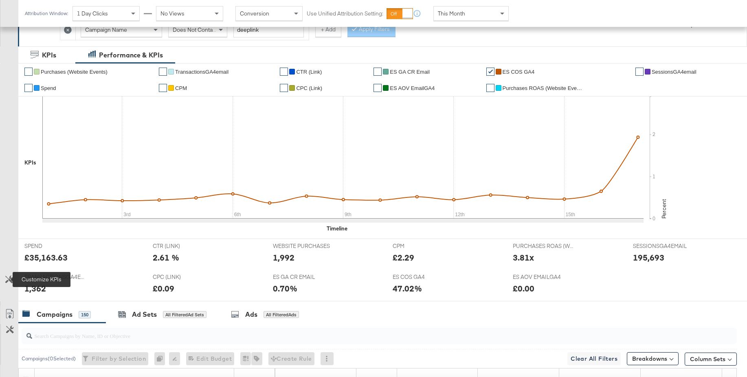
click at [11, 280] on icon at bounding box center [9, 280] width 8 height 8
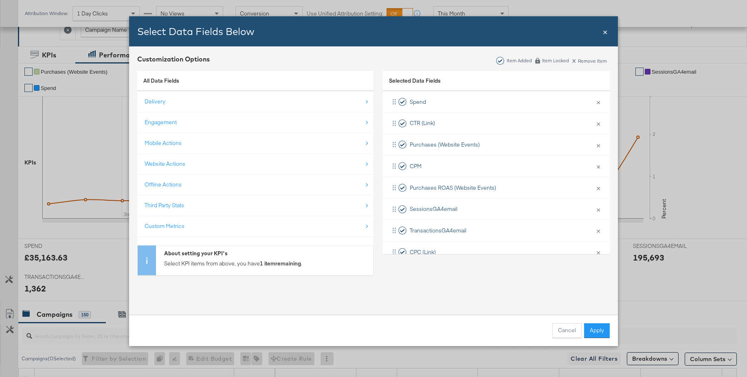
scroll to position [81, 0]
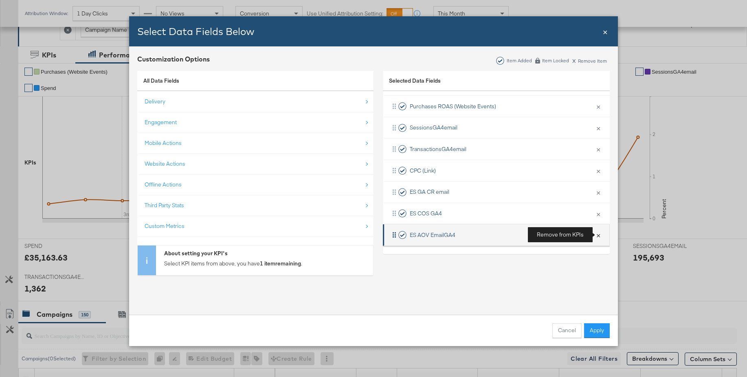
click at [598, 234] on button "×" at bounding box center [598, 235] width 11 height 17
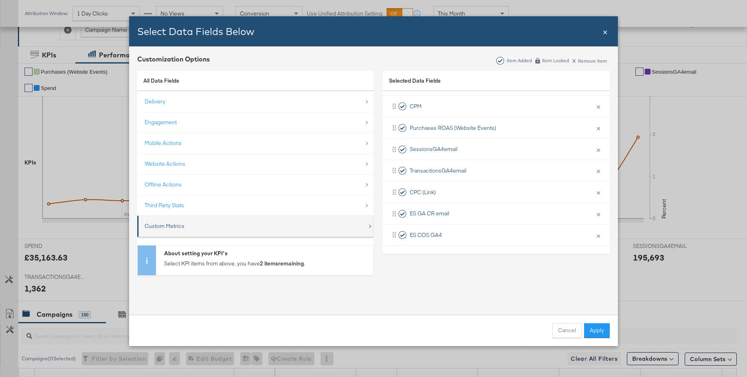
scroll to position [60, 0]
click at [156, 227] on div "Custom Metrics" at bounding box center [165, 226] width 40 height 8
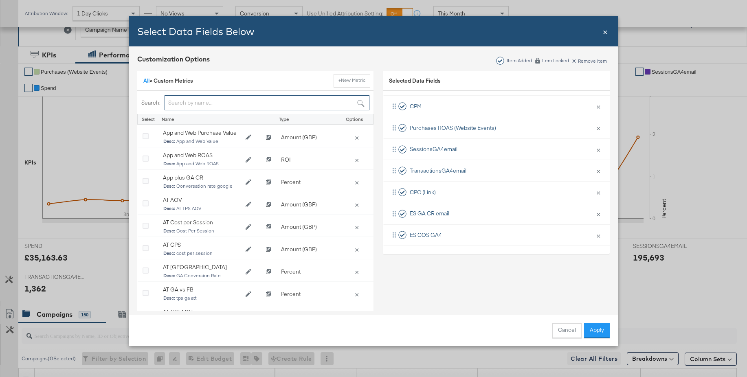
click at [178, 103] on input "Bulk Add Locations Modal" at bounding box center [267, 102] width 205 height 15
type input "es"
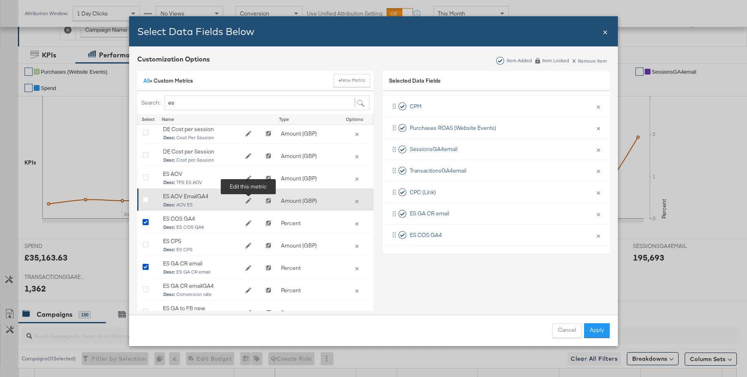
click at [248, 201] on icon "Edit ES AOV EmailGA4" at bounding box center [249, 201] width 6 height 6
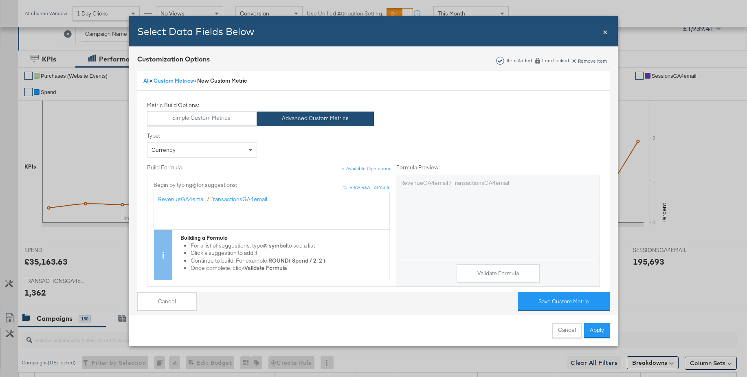
scroll to position [147, 0]
click at [206, 200] on span "Bulk Add Locations Modal" at bounding box center [206, 199] width 1 height 7
click at [267, 200] on span "Bulk Add Locations Modal" at bounding box center [267, 199] width 1 height 7
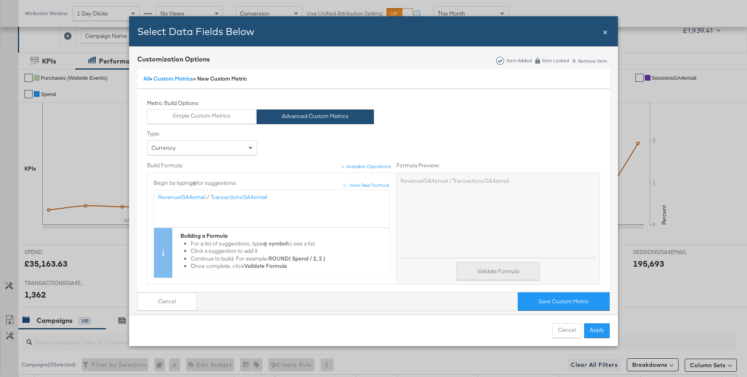
click at [483, 267] on button "Validate Formula" at bounding box center [498, 271] width 83 height 18
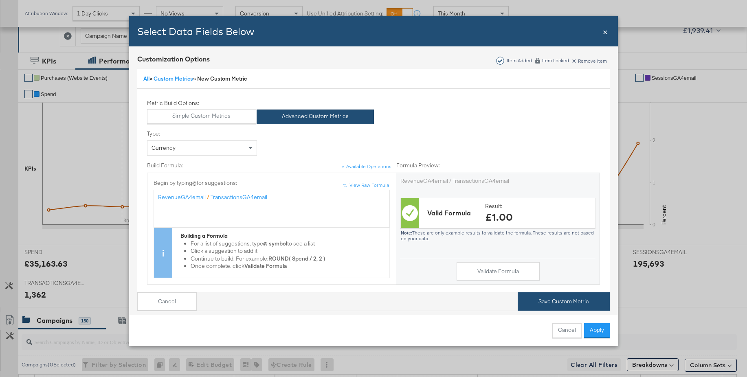
click at [551, 300] on button "Save Custom Metric" at bounding box center [564, 302] width 92 height 18
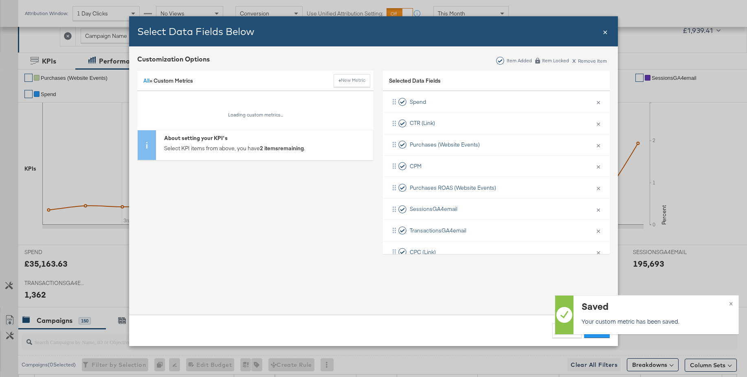
scroll to position [0, 0]
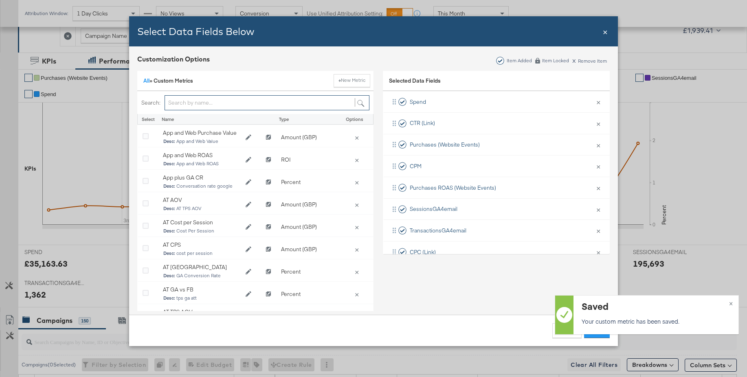
click at [196, 105] on input "Bulk Add Locations Modal" at bounding box center [267, 102] width 205 height 15
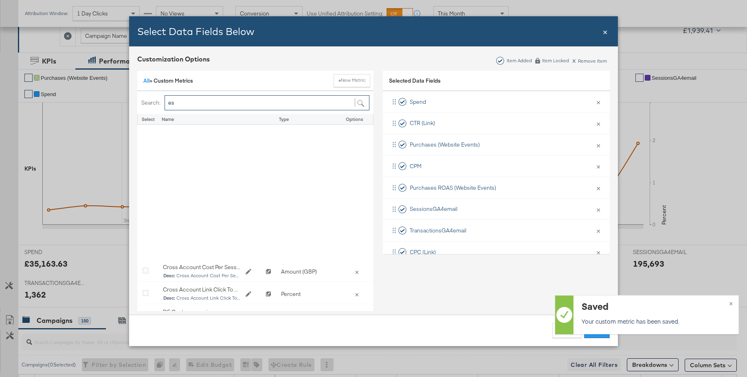
scroll to position [174, 0]
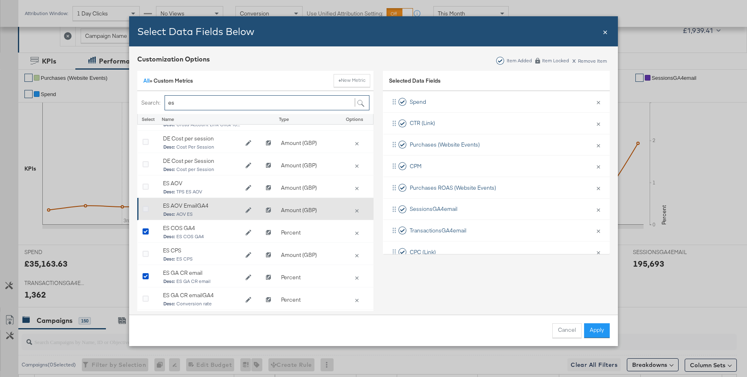
type input "es"
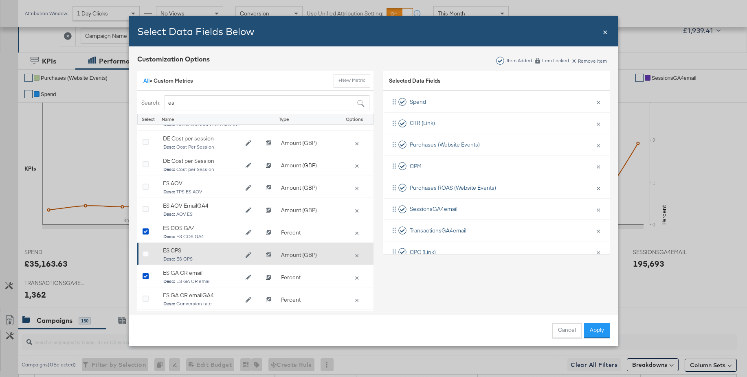
drag, startPoint x: 145, startPoint y: 210, endPoint x: 277, endPoint y: 247, distance: 137.9
click at [145, 210] on icon "Bulk Add Locations Modal" at bounding box center [146, 210] width 6 height 6
click at [0, 0] on input "Bulk Add Locations Modal" at bounding box center [0, 0] width 0 height 0
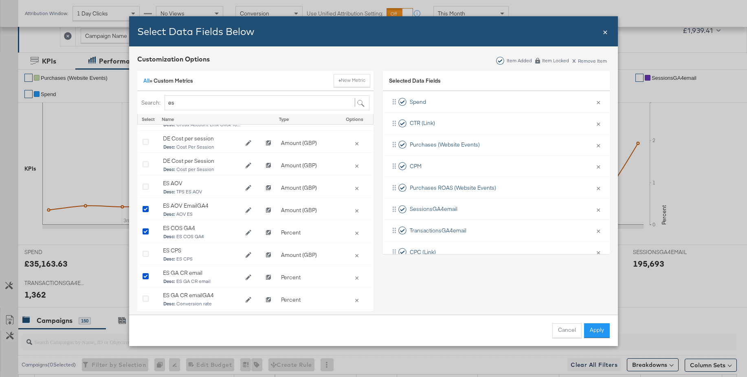
click at [600, 338] on div "Cancel Apply" at bounding box center [373, 330] width 489 height 31
click at [590, 330] on button "Apply" at bounding box center [597, 331] width 26 height 15
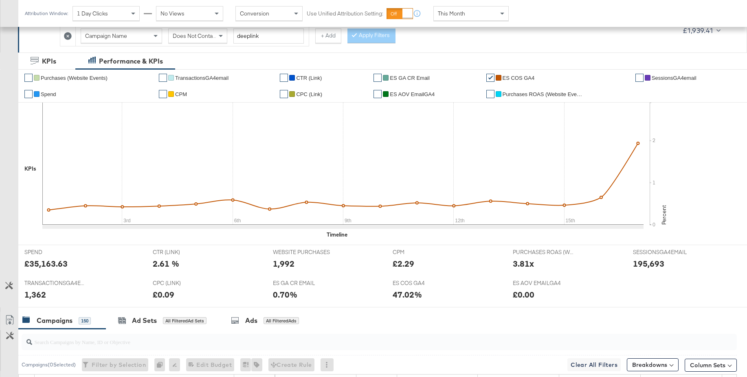
click at [456, 18] on div "This Month" at bounding box center [471, 14] width 75 height 14
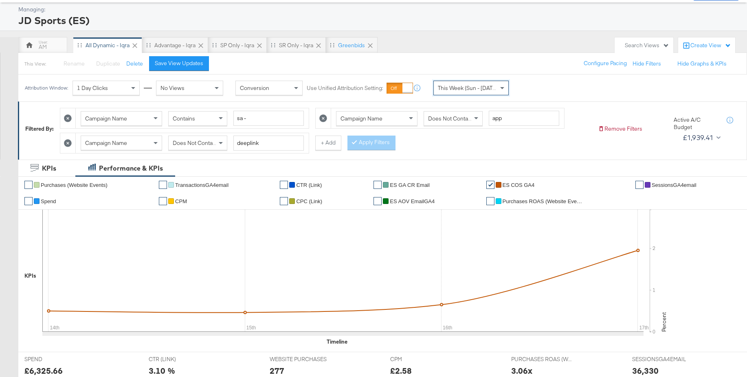
scroll to position [0, 0]
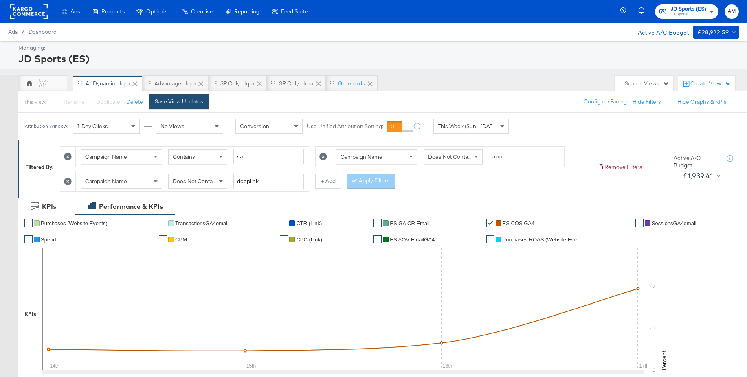
click at [172, 99] on div "Save View Updates" at bounding box center [179, 102] width 48 height 8
click at [353, 85] on div "Greenbids" at bounding box center [352, 84] width 27 height 8
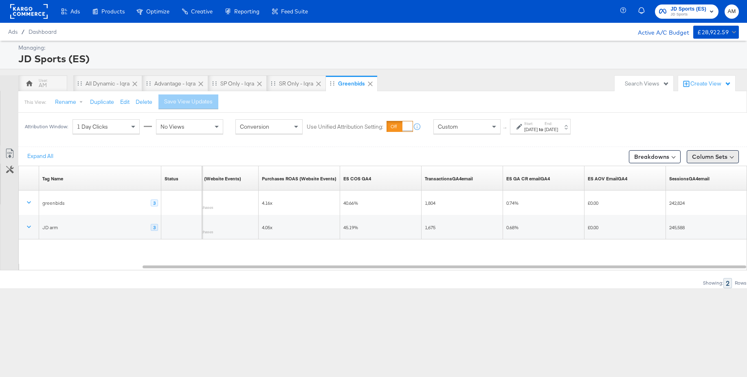
click at [715, 158] on button "Column Sets" at bounding box center [713, 156] width 52 height 13
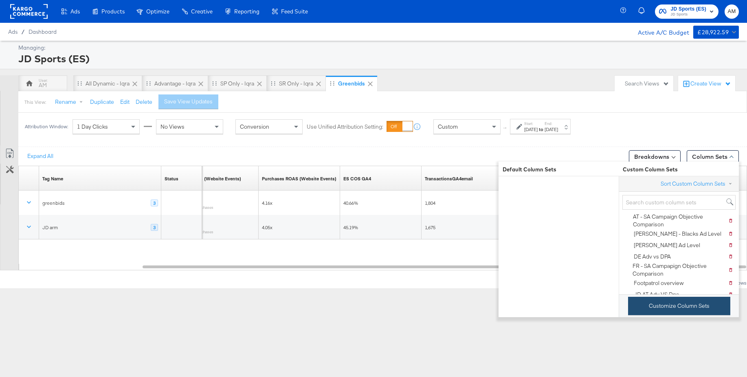
click at [659, 307] on button "Customize Column Sets" at bounding box center [679, 306] width 102 height 18
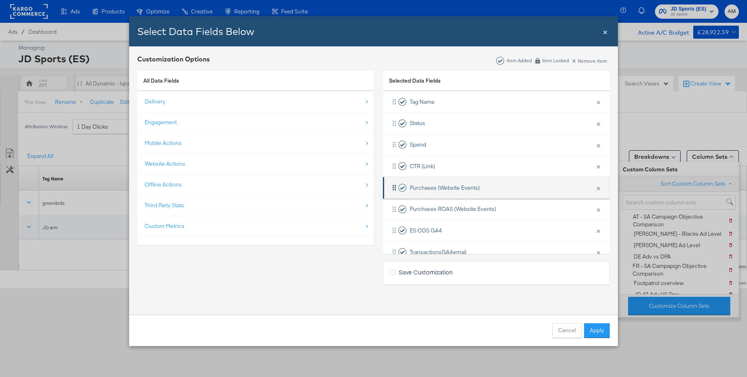
scroll to position [81, 0]
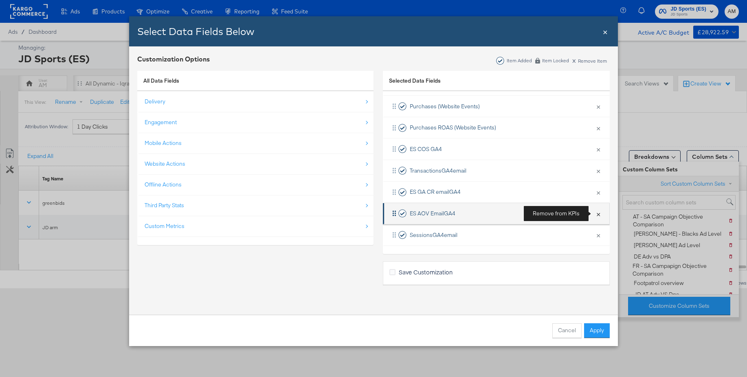
click at [597, 212] on button "×" at bounding box center [598, 213] width 11 height 17
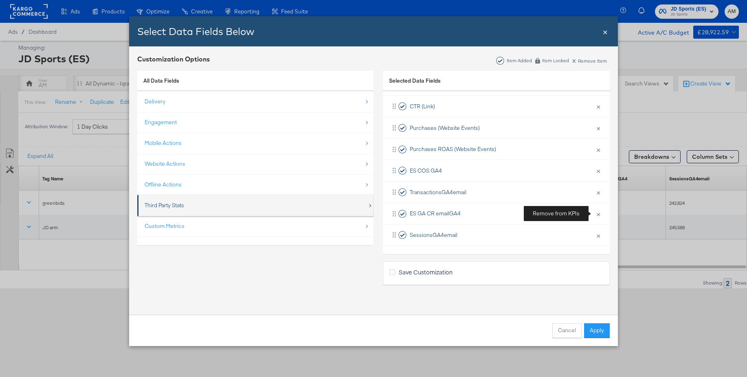
scroll to position [60, 0]
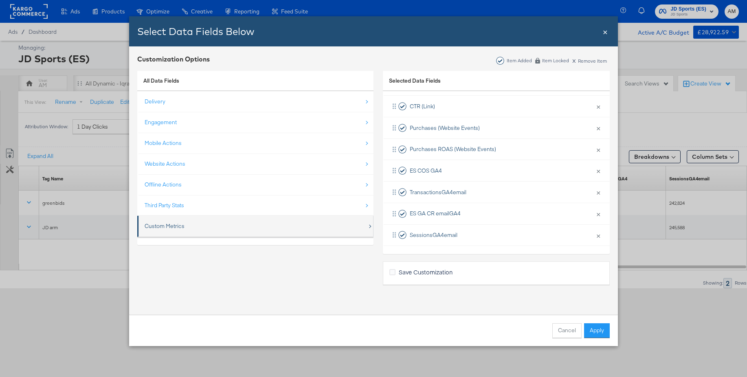
click at [173, 220] on div "Custom Metrics" at bounding box center [256, 226] width 223 height 17
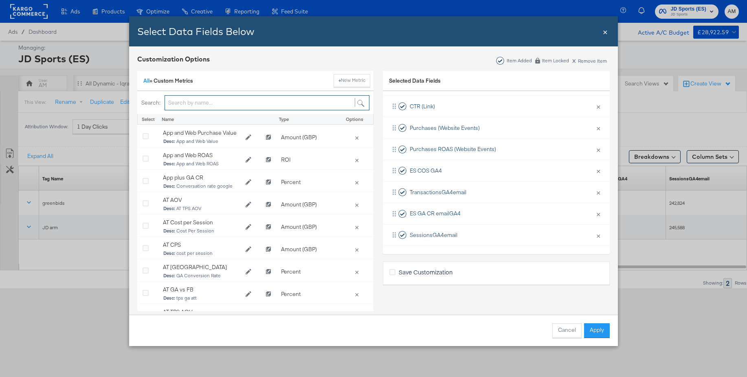
click at [178, 104] on input "Bulk Add Locations Modal" at bounding box center [267, 102] width 205 height 15
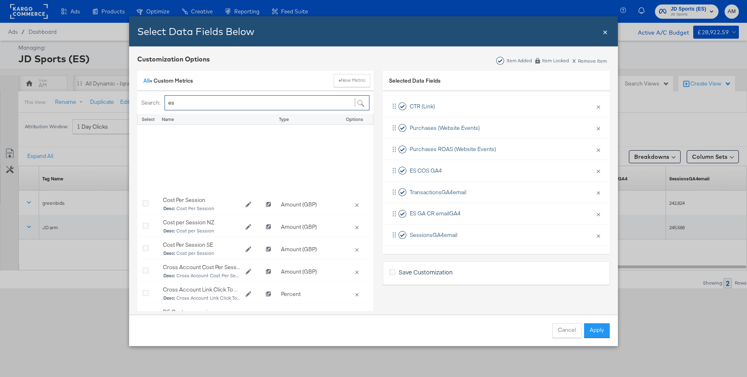
scroll to position [168, 0]
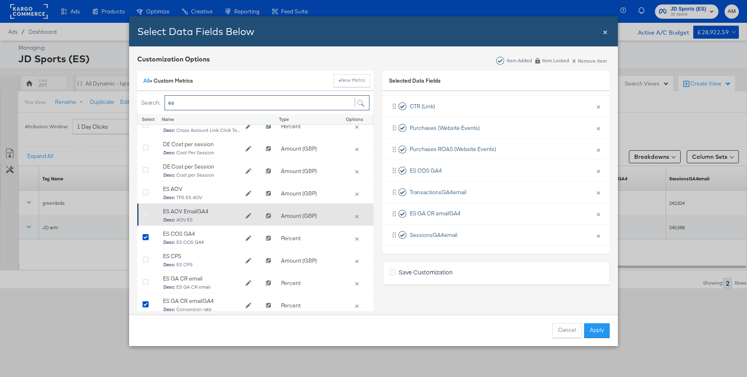
type input "es"
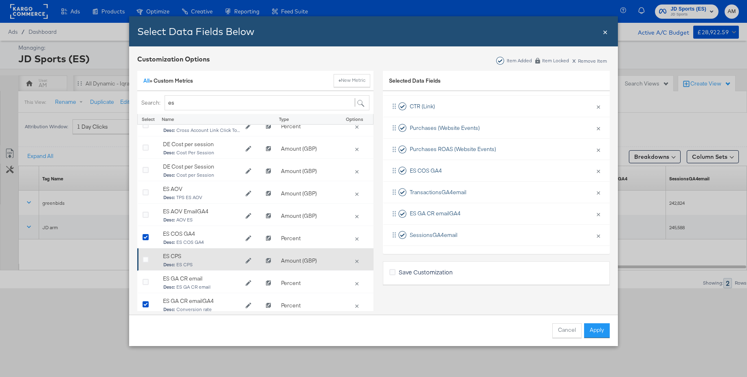
drag, startPoint x: 146, startPoint y: 214, endPoint x: 252, endPoint y: 261, distance: 115.3
click at [147, 214] on icon "Bulk Add Locations Modal" at bounding box center [146, 215] width 6 height 6
click at [0, 0] on input "Bulk Add Locations Modal" at bounding box center [0, 0] width 0 height 0
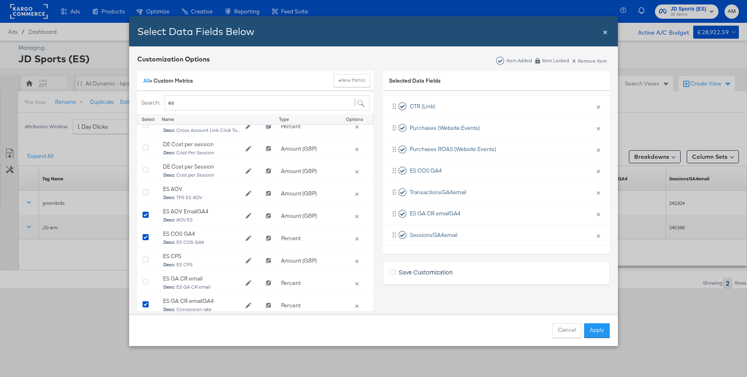
scroll to position [81, 0]
click at [601, 333] on button "Apply" at bounding box center [597, 331] width 26 height 15
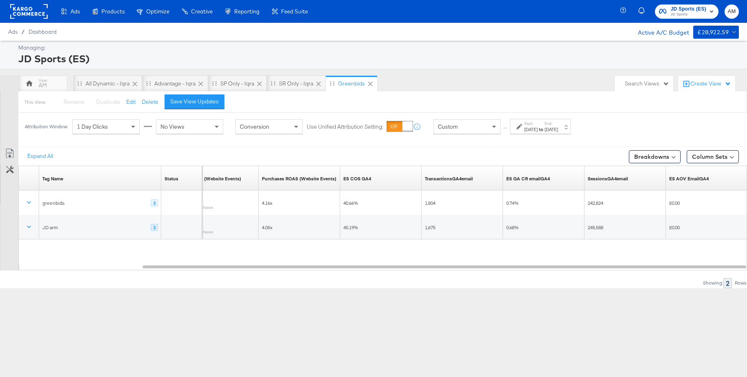
drag, startPoint x: 204, startPoint y: 99, endPoint x: 222, endPoint y: 106, distance: 19.0
click at [204, 99] on div "Save View Updates" at bounding box center [194, 102] width 48 height 8
click at [706, 155] on button "Column Sets" at bounding box center [713, 156] width 52 height 13
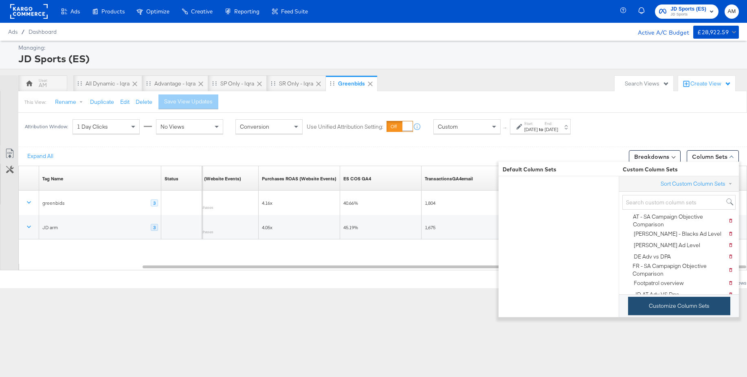
click at [651, 312] on button "Customize Column Sets" at bounding box center [679, 306] width 102 height 18
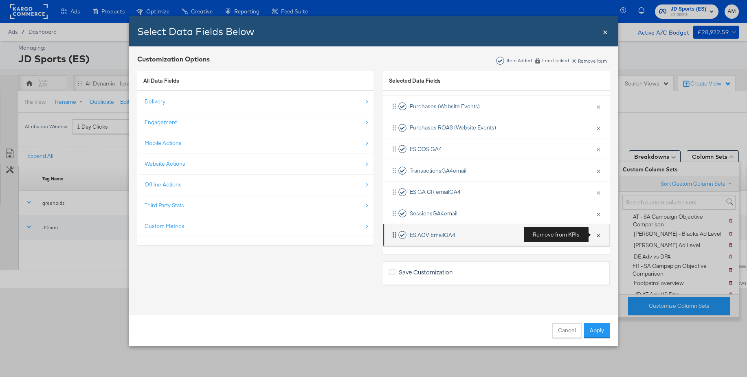
click at [599, 235] on button "×" at bounding box center [598, 235] width 11 height 17
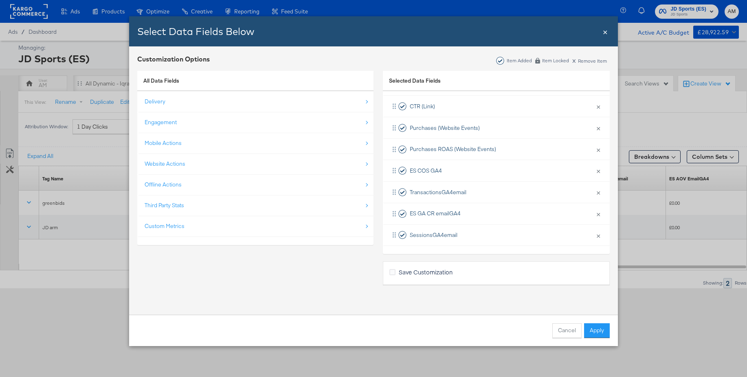
click at [597, 333] on button "Apply" at bounding box center [597, 331] width 26 height 15
